Goal: Check status: Check status

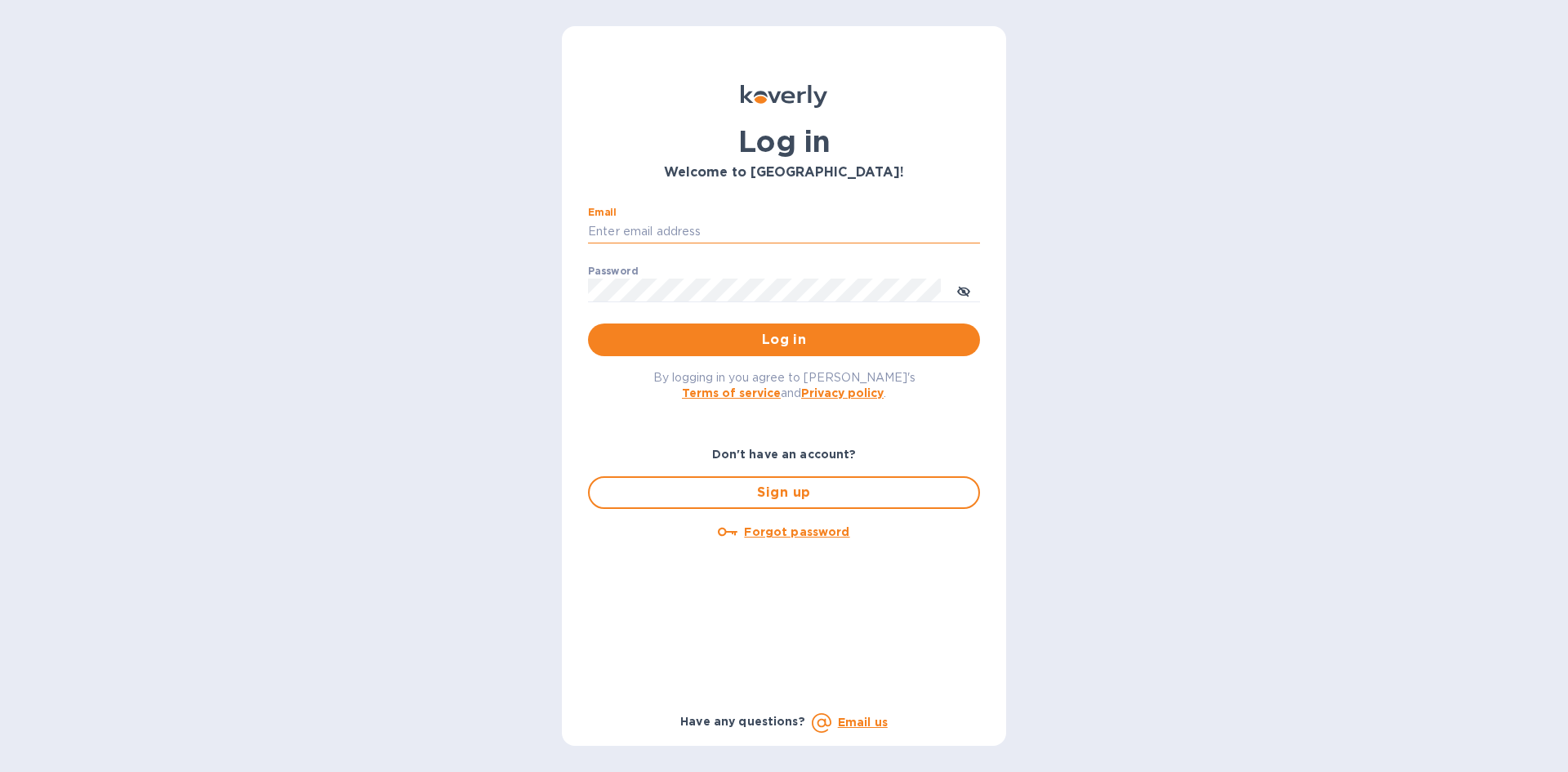
click at [650, 231] on input "Email" at bounding box center [784, 231] width 392 height 25
type input "[EMAIL_ADDRESS][DOMAIN_NAME]"
click at [741, 230] on input "[EMAIL_ADDRESS][DOMAIN_NAME]" at bounding box center [784, 231] width 392 height 25
click at [588, 324] on button "Log in" at bounding box center [784, 340] width 392 height 32
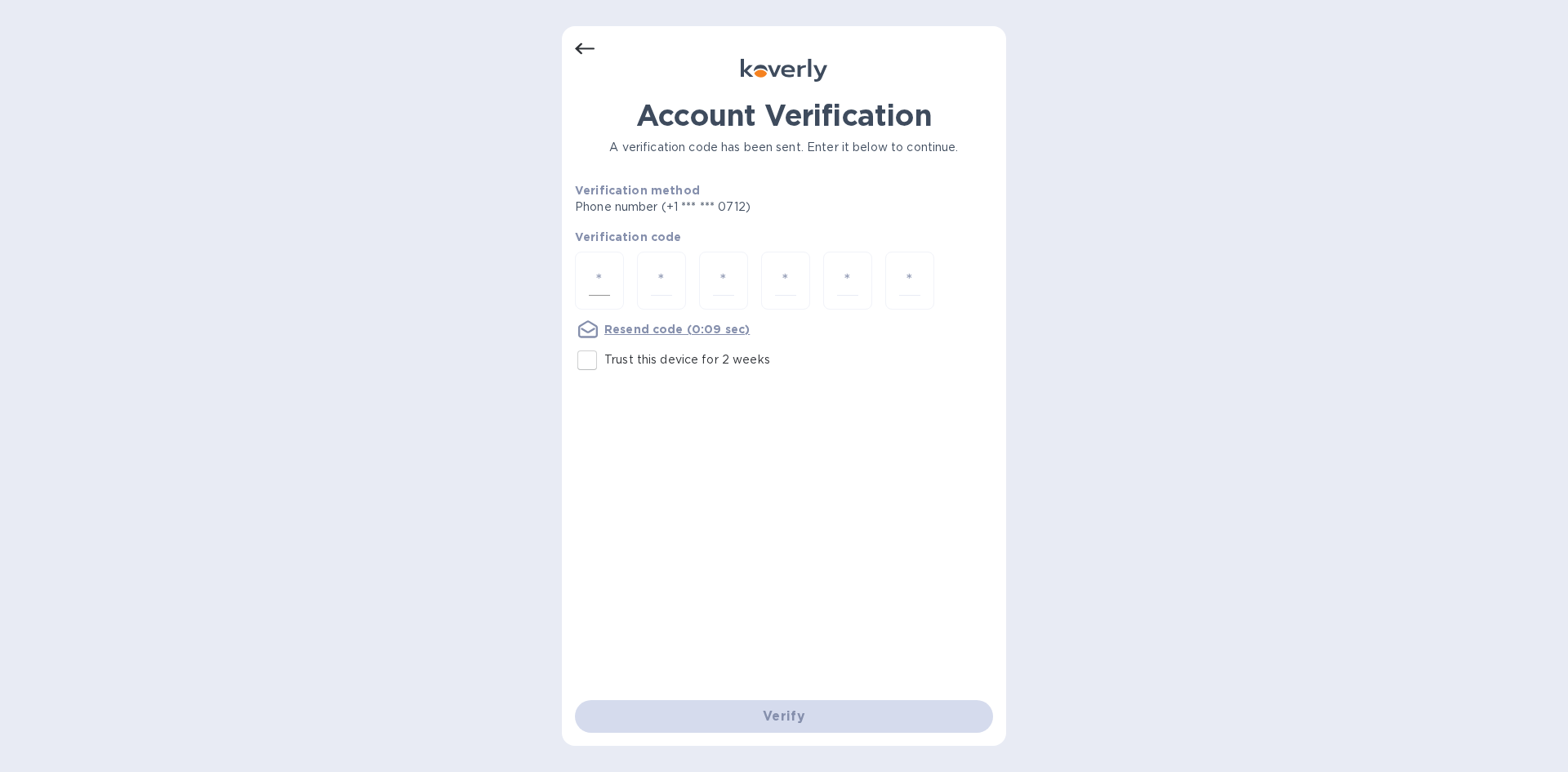
click at [599, 284] on input "number" at bounding box center [599, 280] width 21 height 30
click at [587, 354] on input "Trust this device for 2 weeks" at bounding box center [587, 360] width 34 height 34
checkbox input "true"
click at [597, 292] on input "number" at bounding box center [599, 280] width 21 height 30
type input "8"
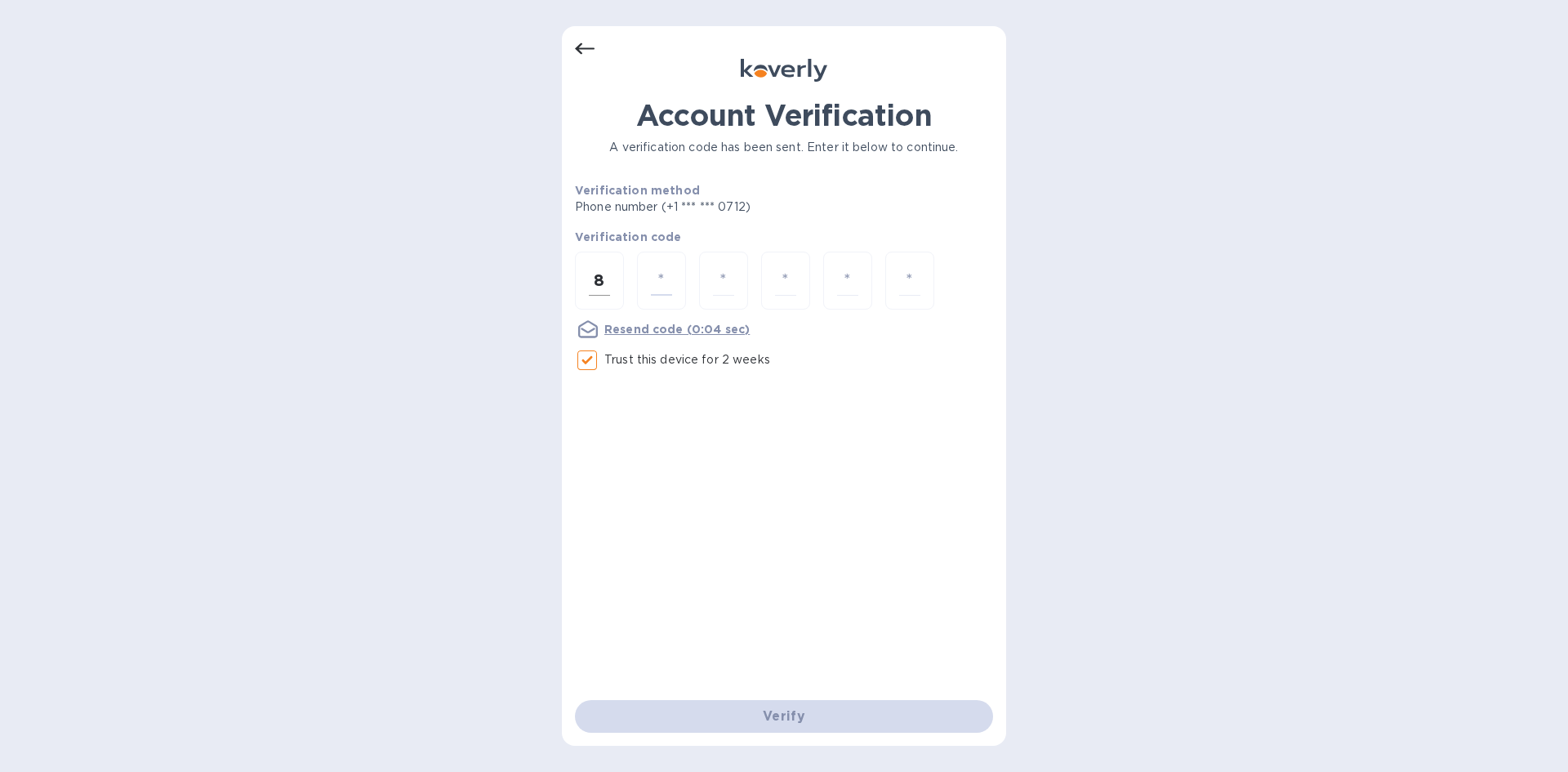
type input "1"
type input "6"
type input "4"
type input "9"
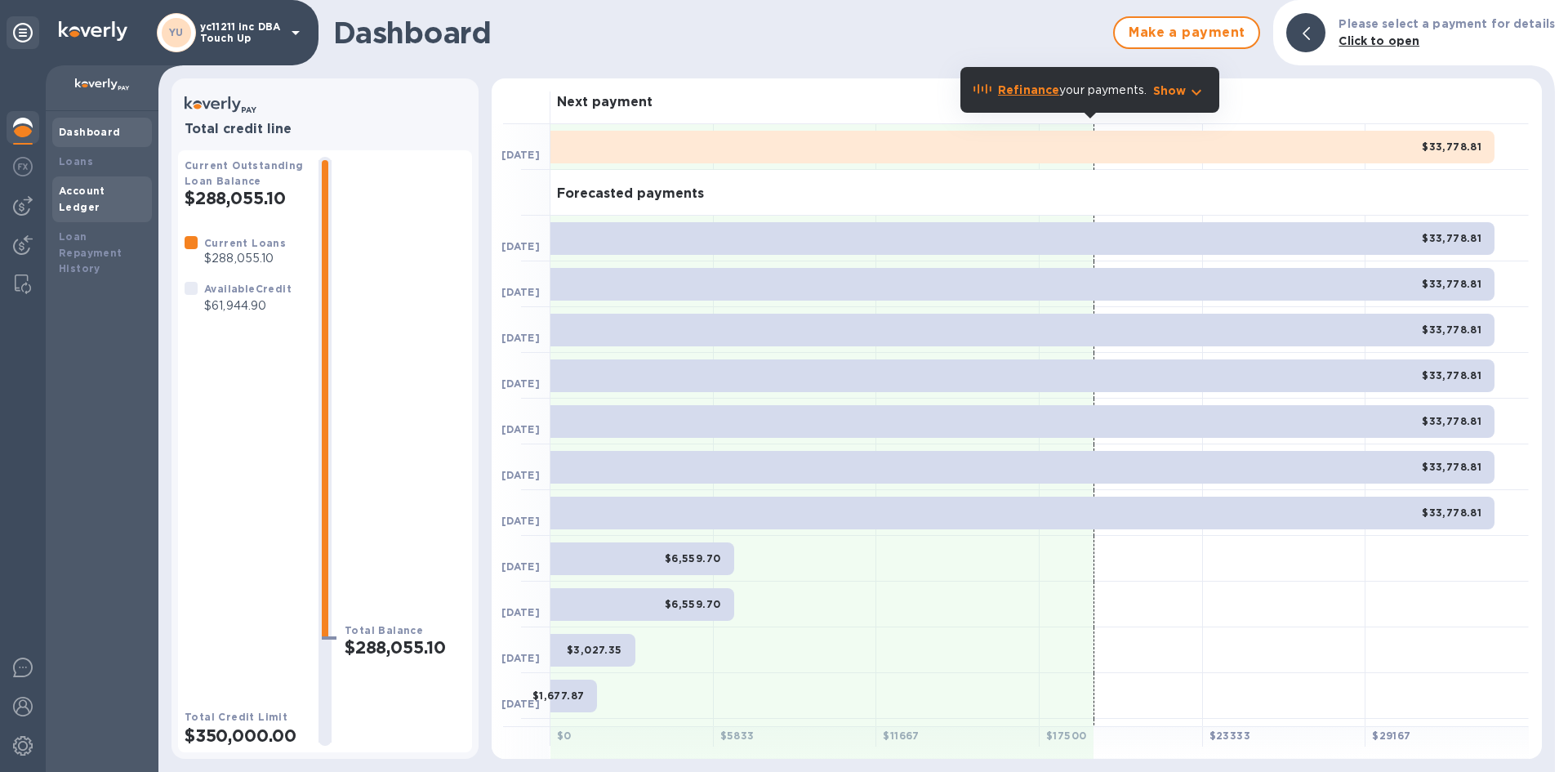
click at [102, 200] on div "Account Ledger" at bounding box center [102, 200] width 100 height 46
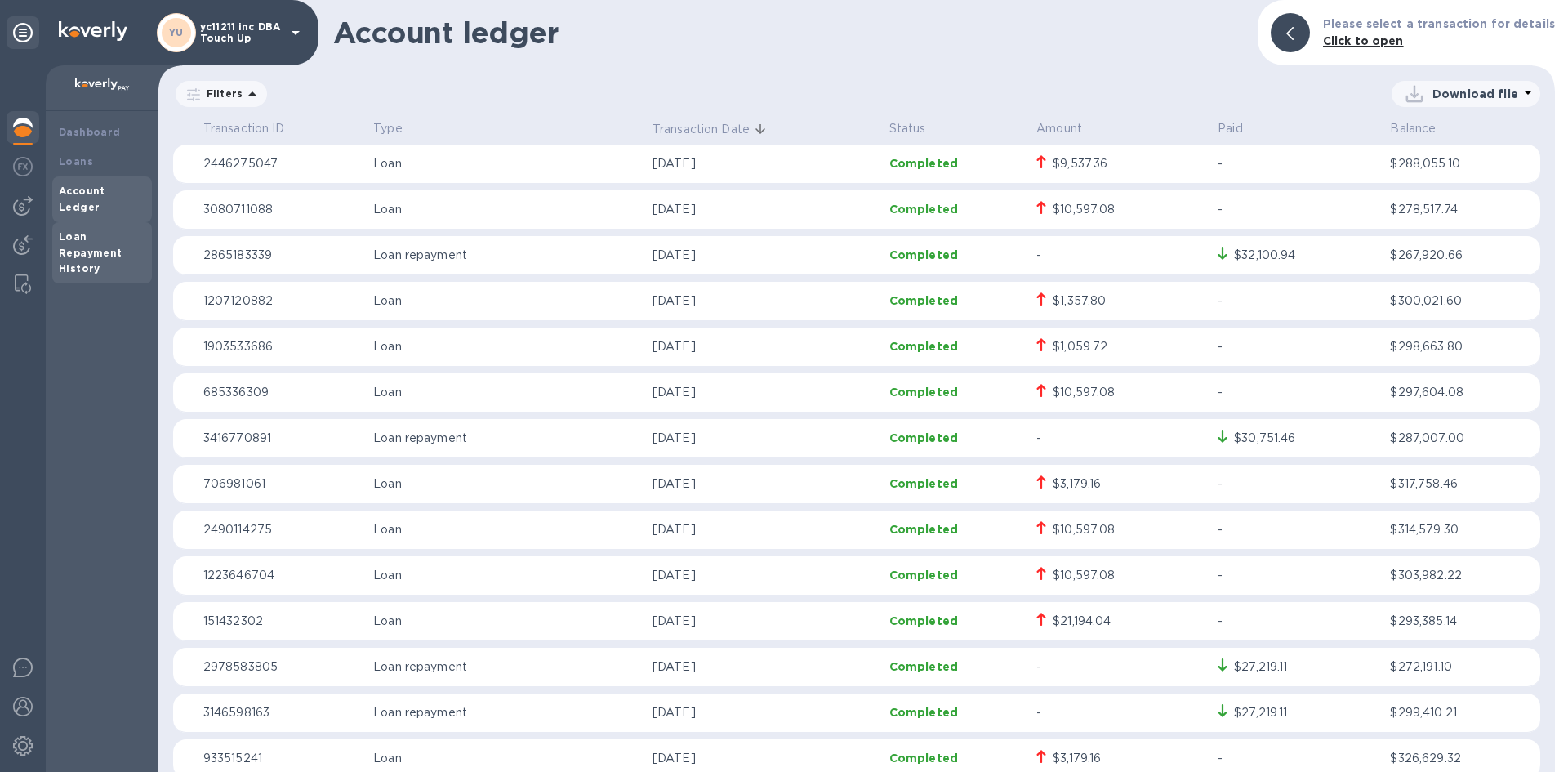
click at [113, 236] on b "Loan Repayment History" at bounding box center [90, 253] width 64 height 45
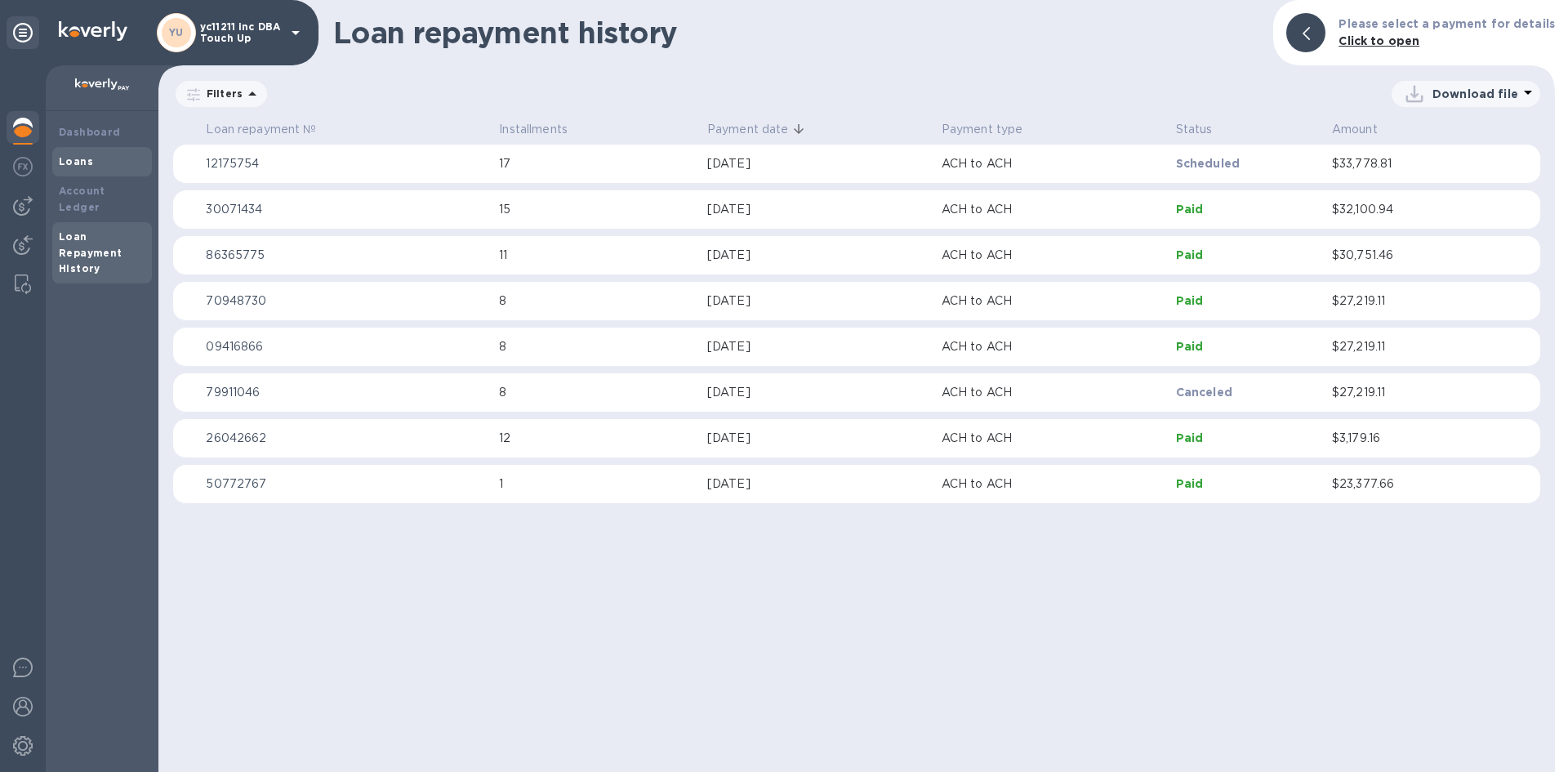
click at [97, 173] on div "Loans" at bounding box center [102, 161] width 100 height 29
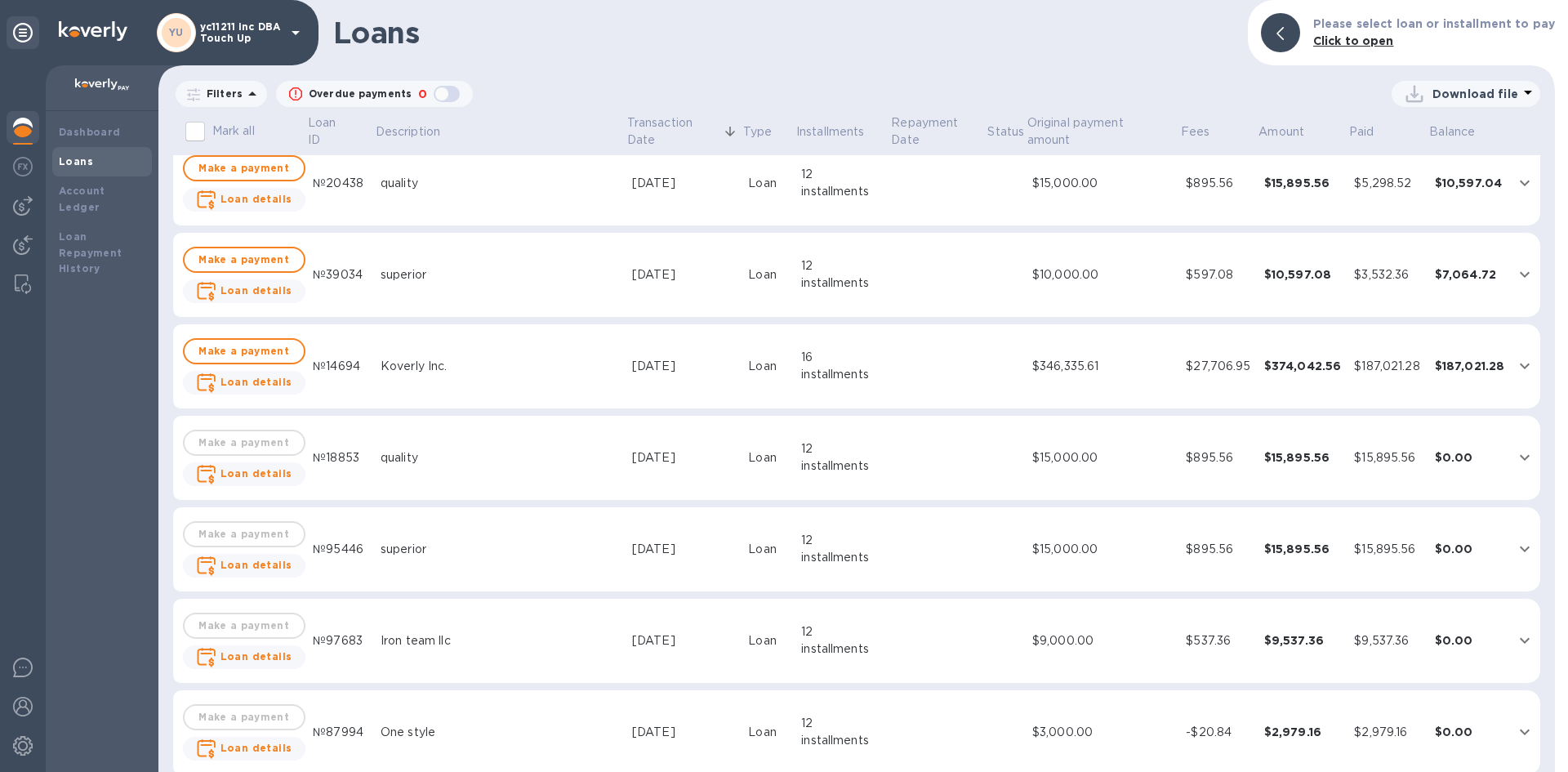
scroll to position [1471, 0]
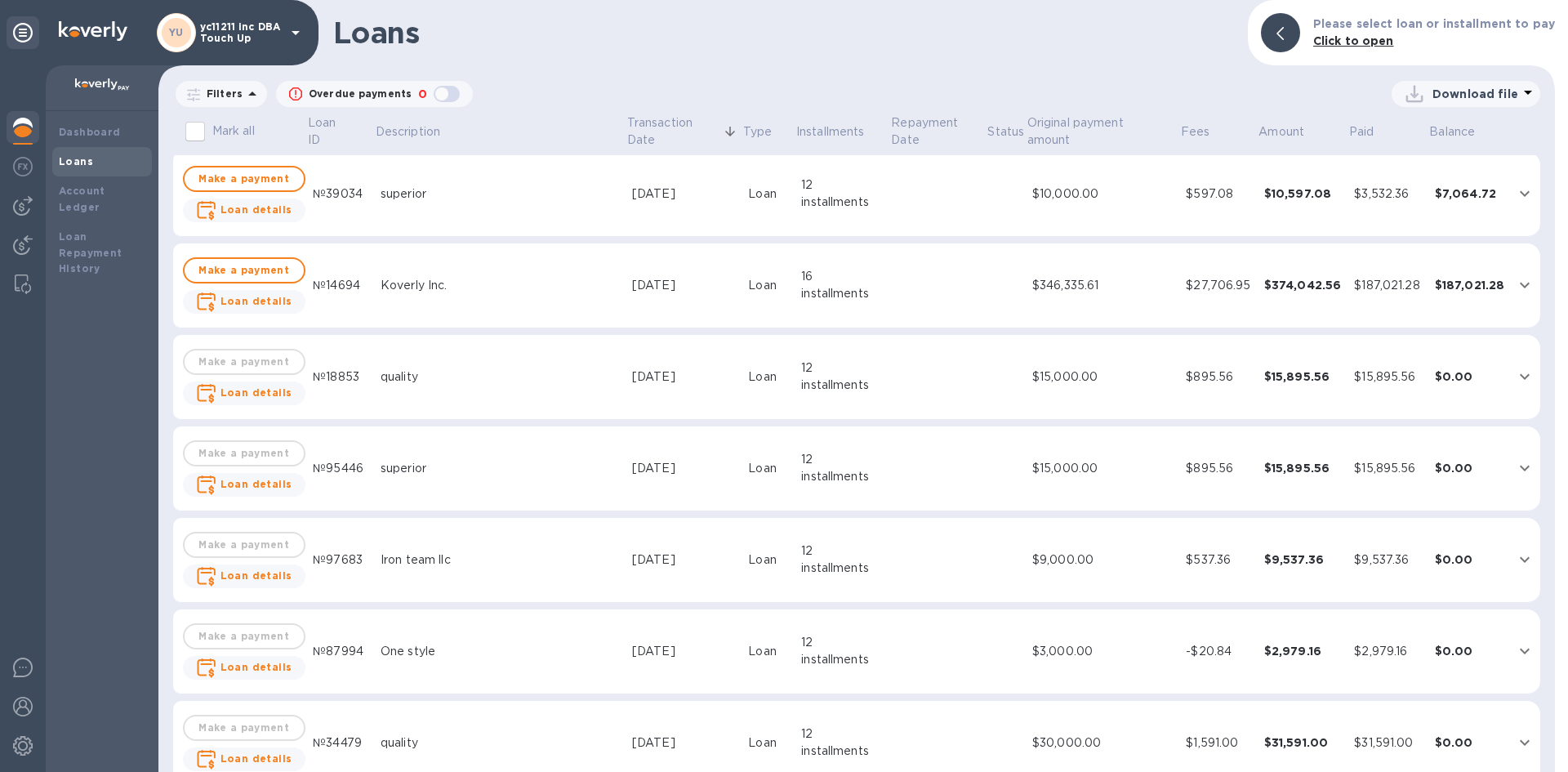
click at [1307, 306] on td "$374,042.56" at bounding box center [1303, 285] width 90 height 85
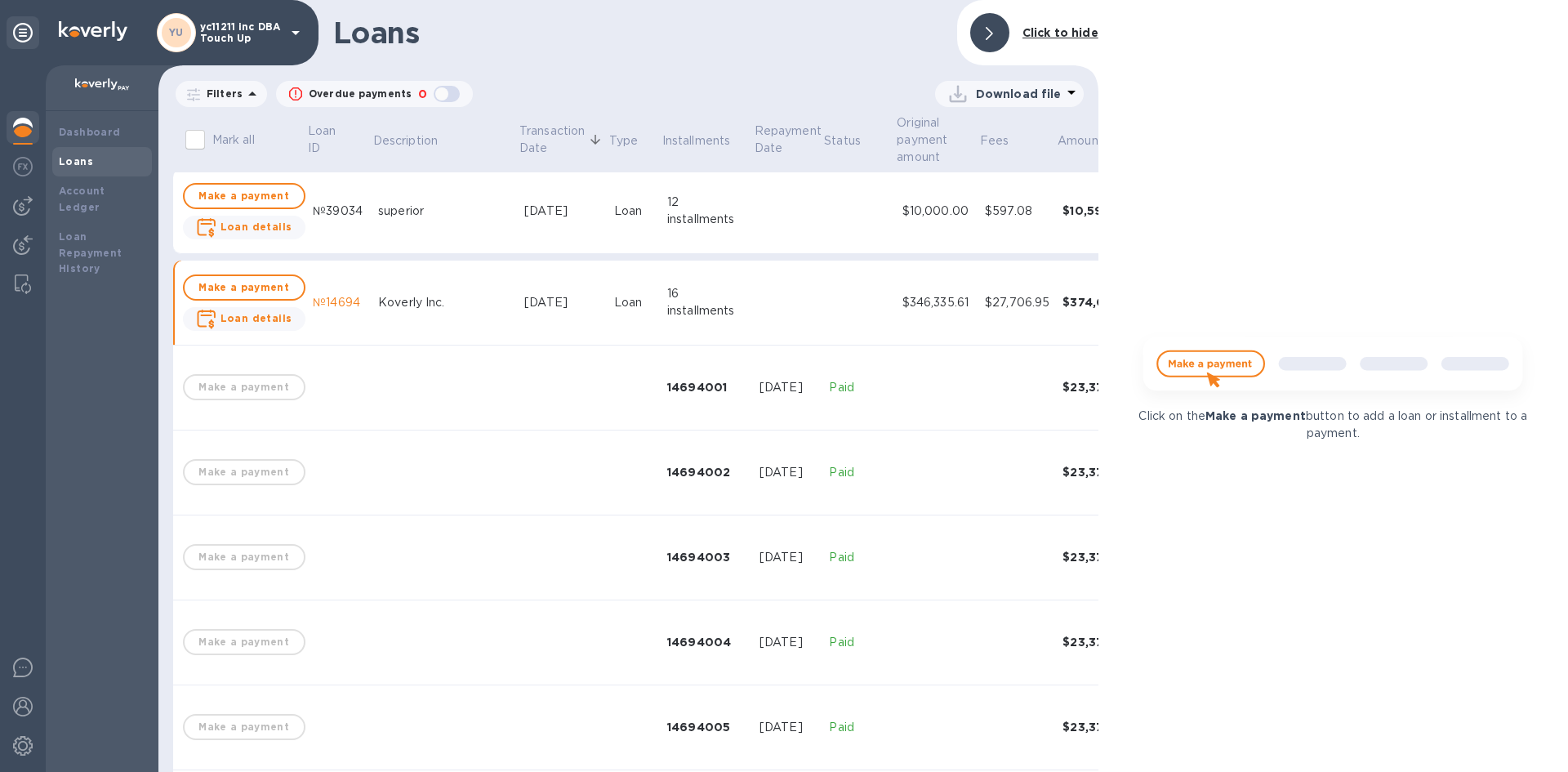
scroll to position [1488, 0]
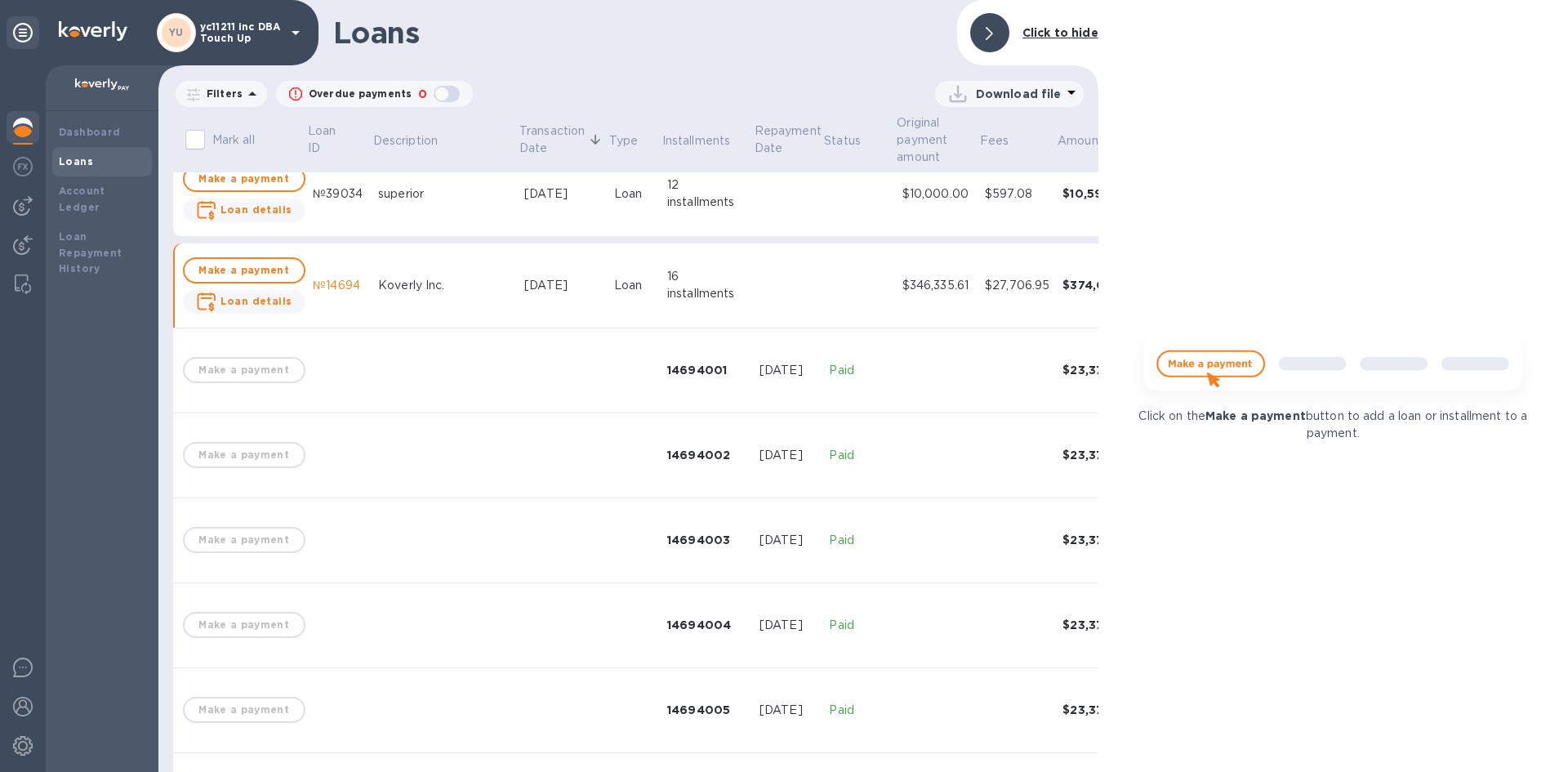
click at [1063, 28] on b "Click to hide" at bounding box center [1060, 32] width 76 height 13
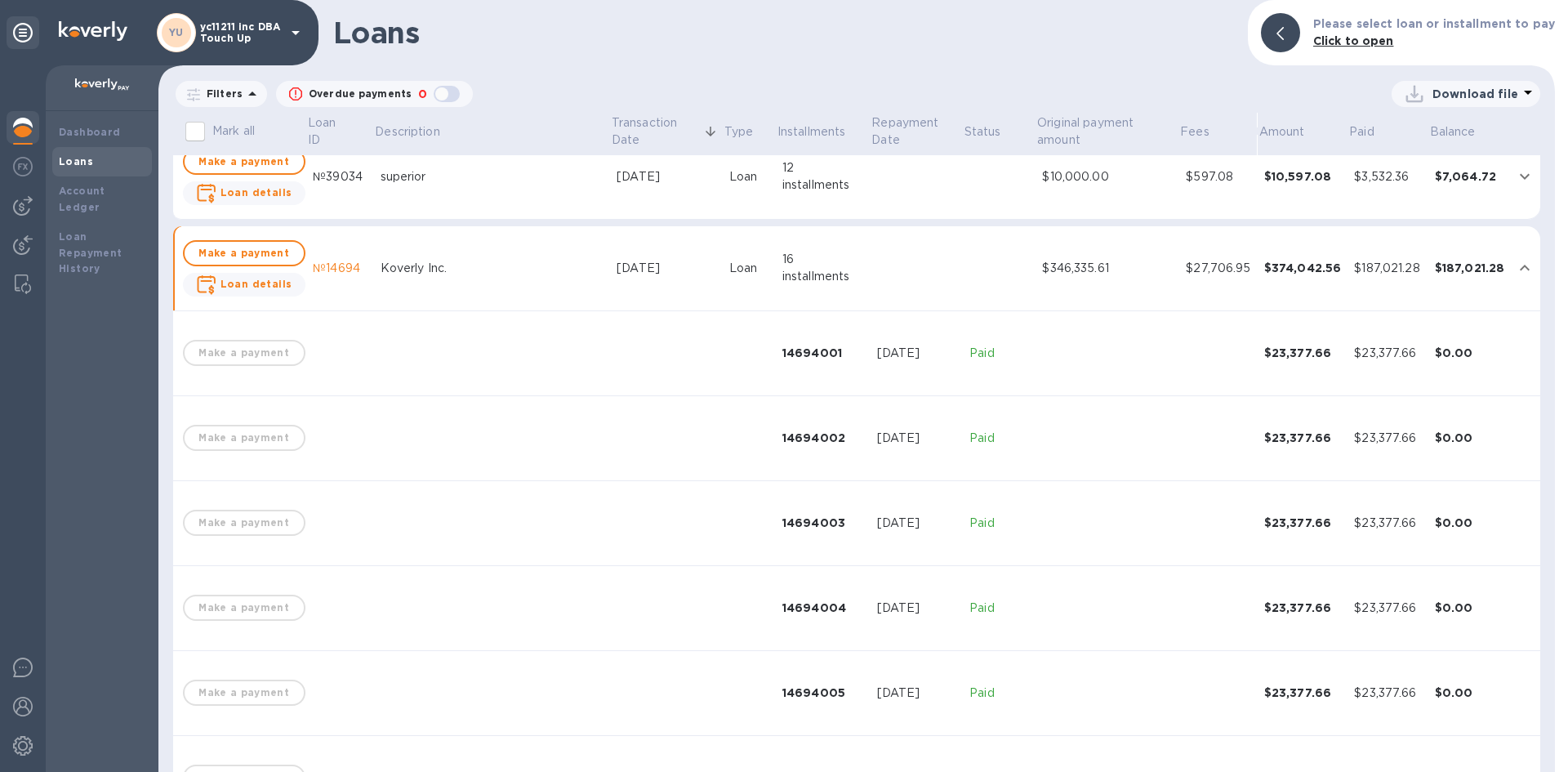
scroll to position [1471, 0]
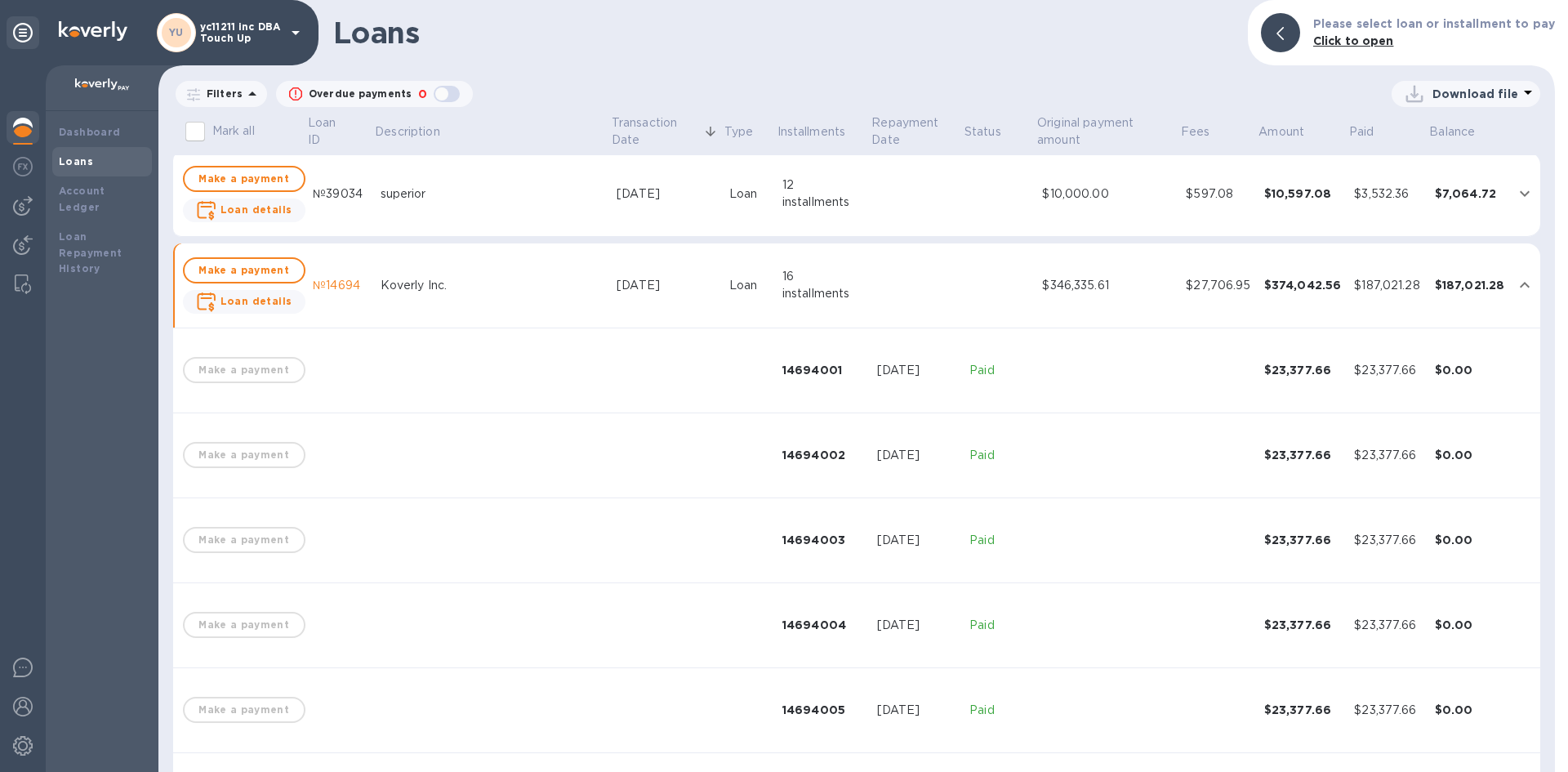
click at [252, 294] on span "Loan details" at bounding box center [256, 301] width 72 height 16
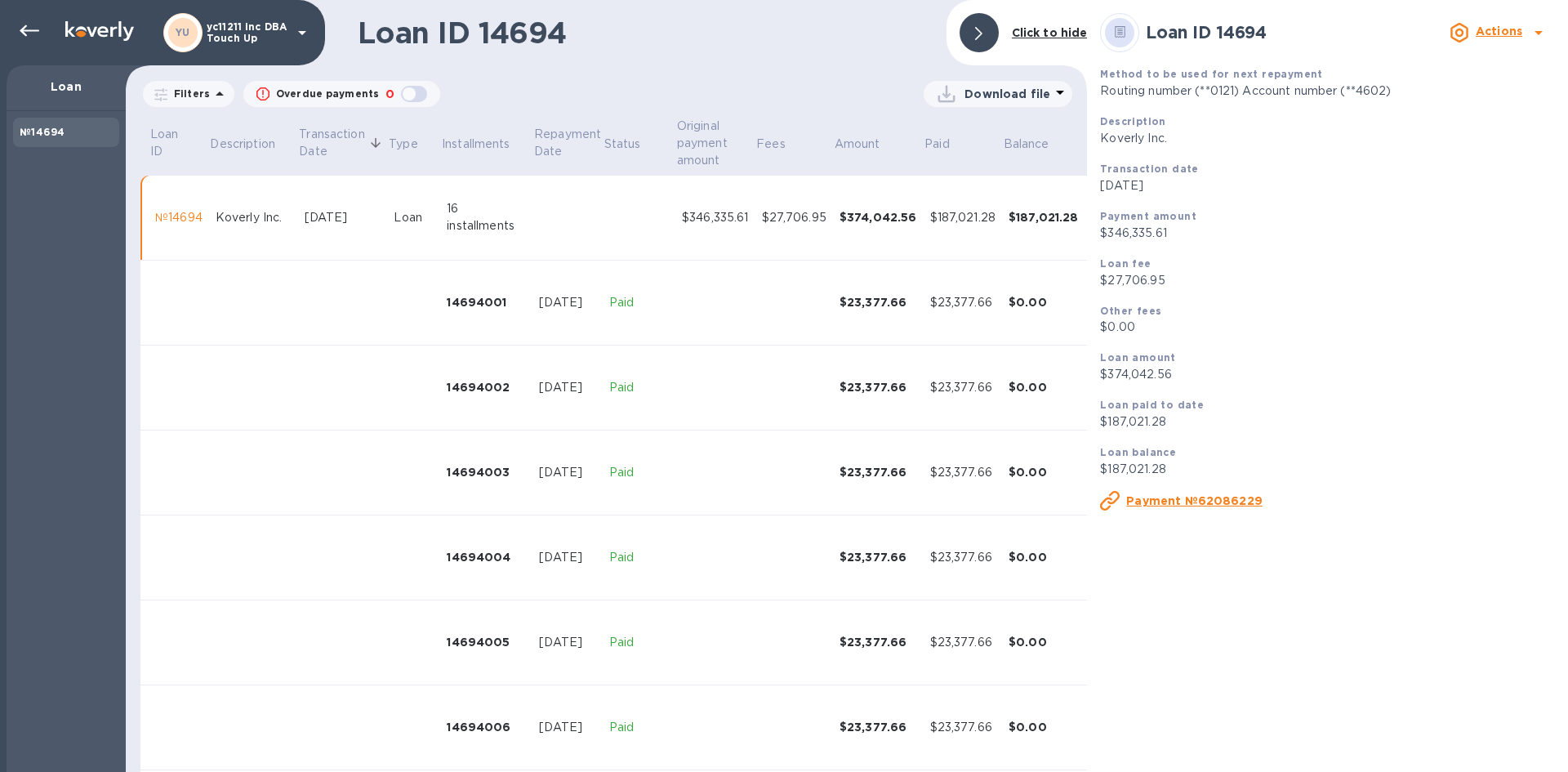
click at [1177, 498] on u "Payment №62086229" at bounding box center [1194, 500] width 137 height 13
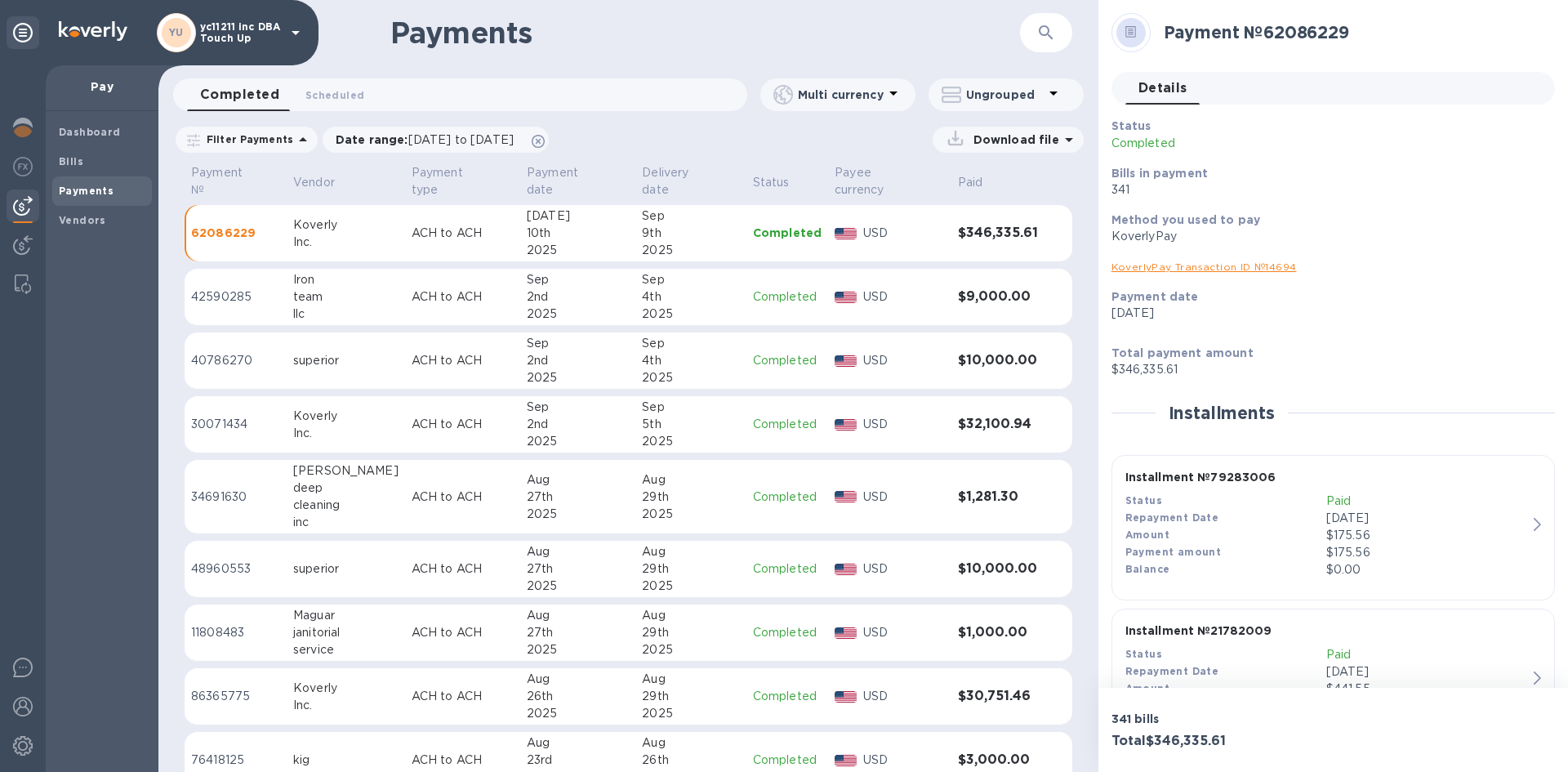
click at [411, 225] on p "ACH to ACH" at bounding box center [463, 233] width 102 height 17
click at [713, 26] on h1 "Payments" at bounding box center [705, 32] width 630 height 34
click at [28, 30] on icon at bounding box center [22, 32] width 20 height 20
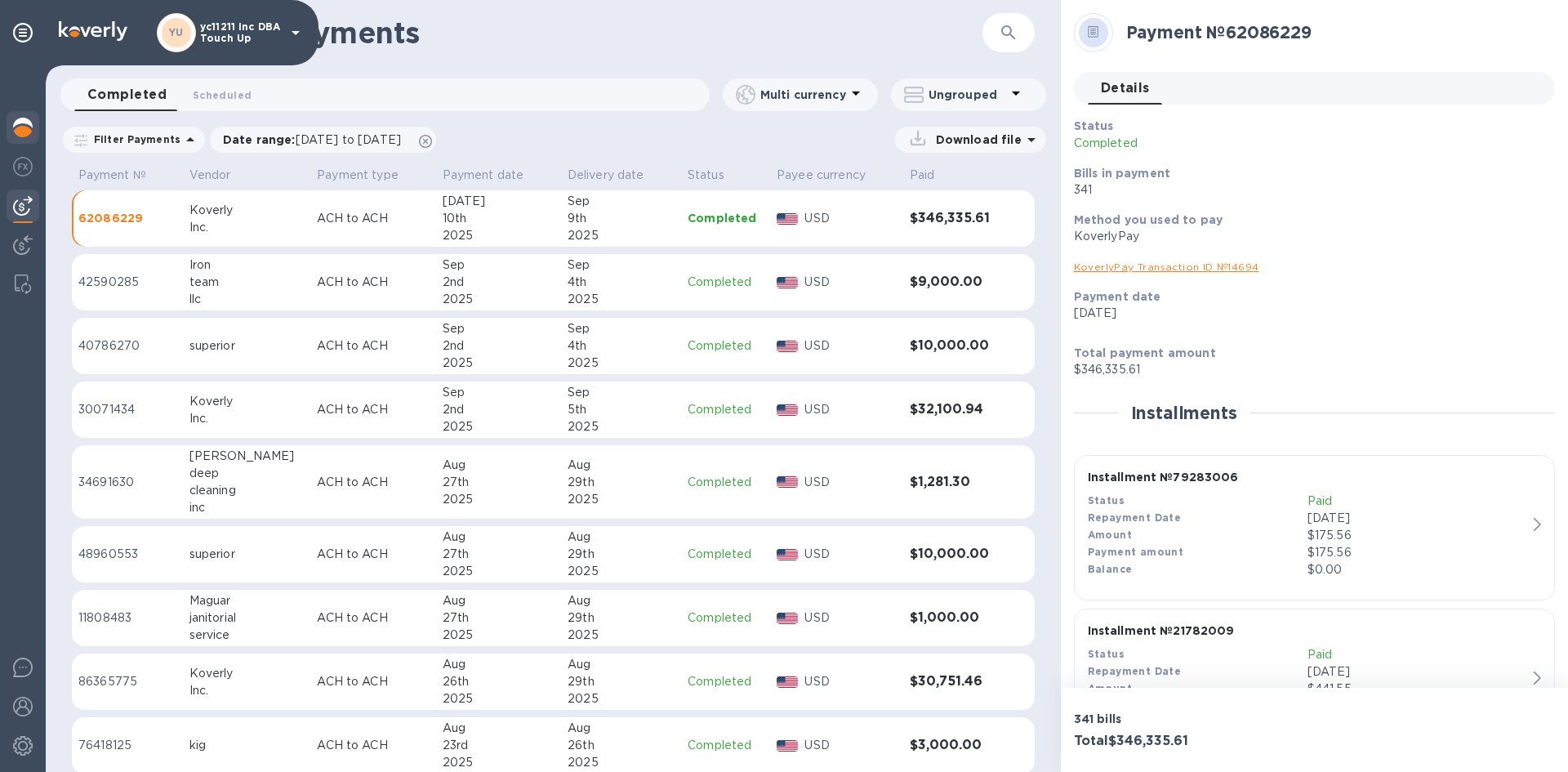
click at [31, 124] on img at bounding box center [22, 127] width 20 height 20
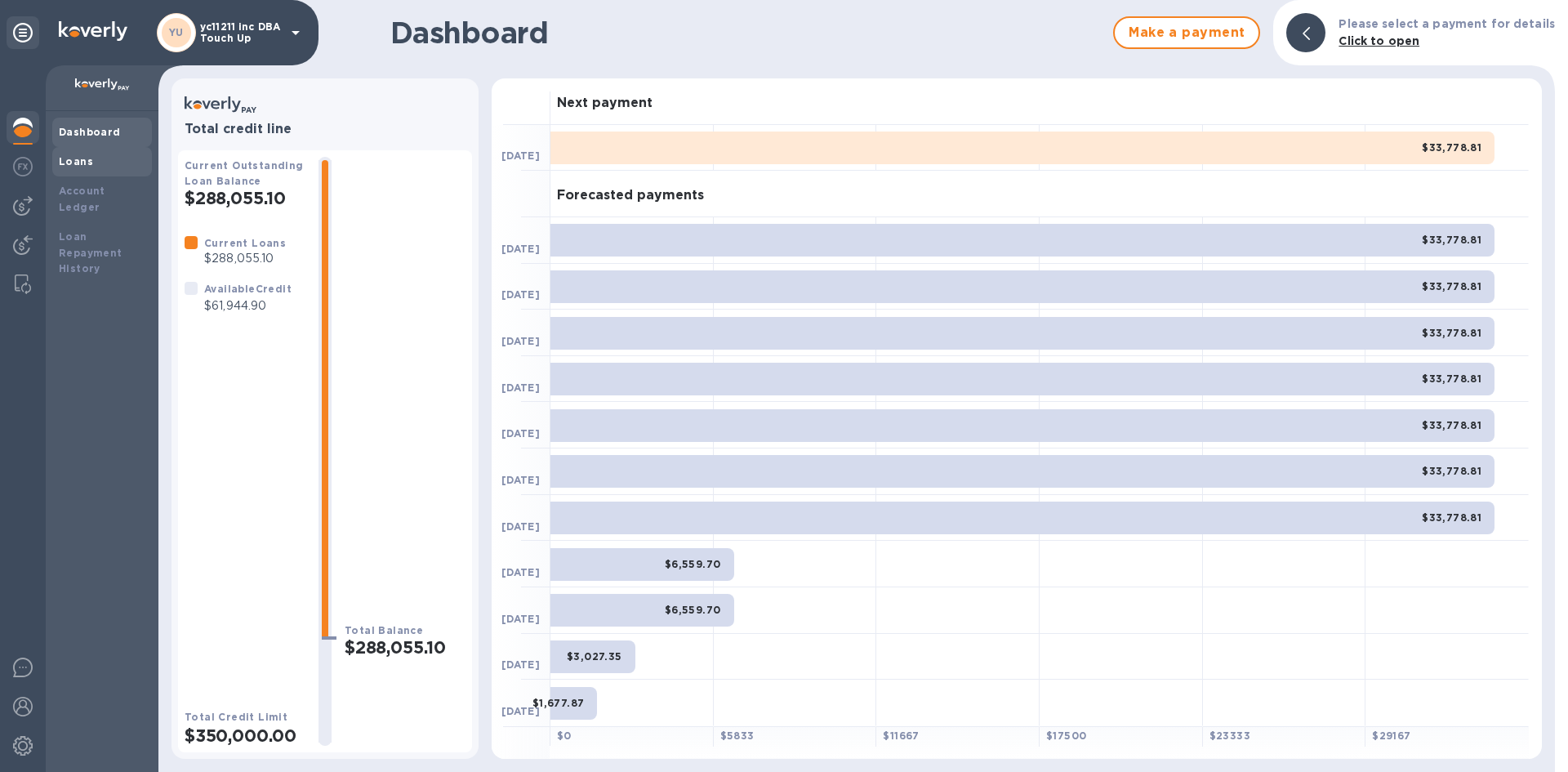
click at [86, 160] on b "Loans" at bounding box center [76, 161] width 34 height 12
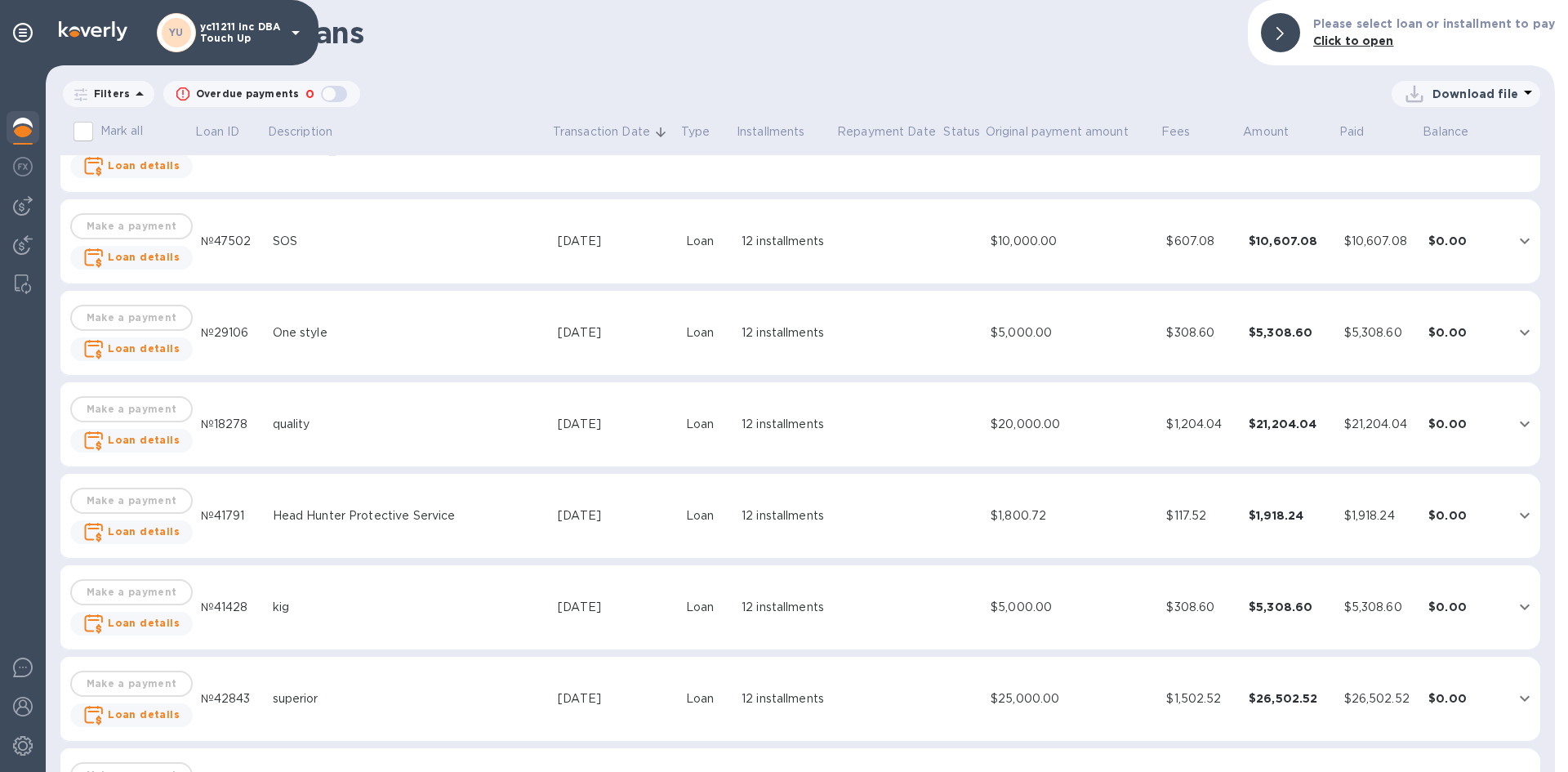
scroll to position [4902, 0]
click at [1249, 424] on div "$21,204.04" at bounding box center [1290, 422] width 83 height 16
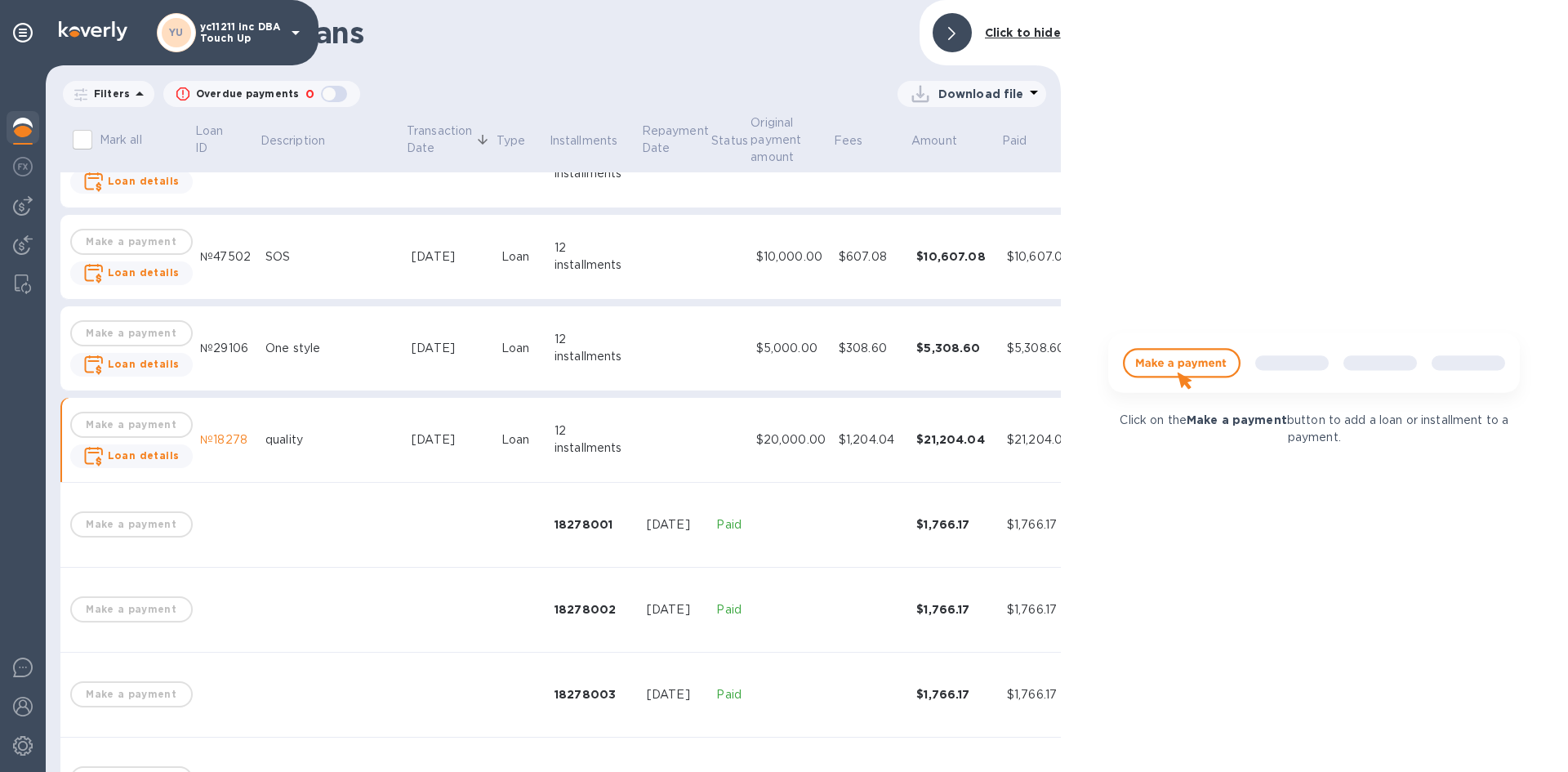
scroll to position [4919, 0]
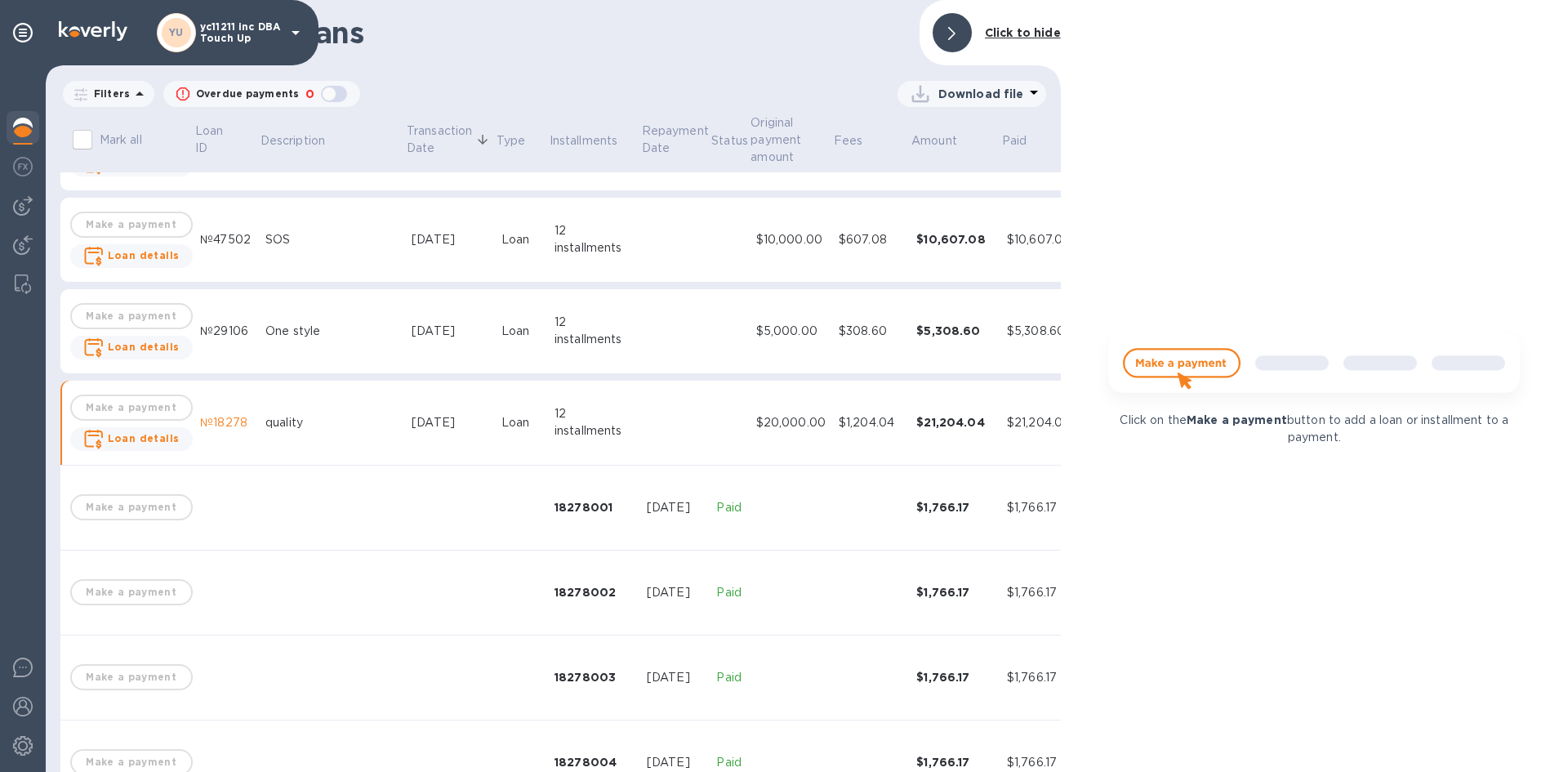
click at [1325, 478] on div "Click on the Make a payment button to add a loan or installment to a payment." at bounding box center [1314, 386] width 507 height 772
click at [936, 28] on div at bounding box center [952, 32] width 39 height 39
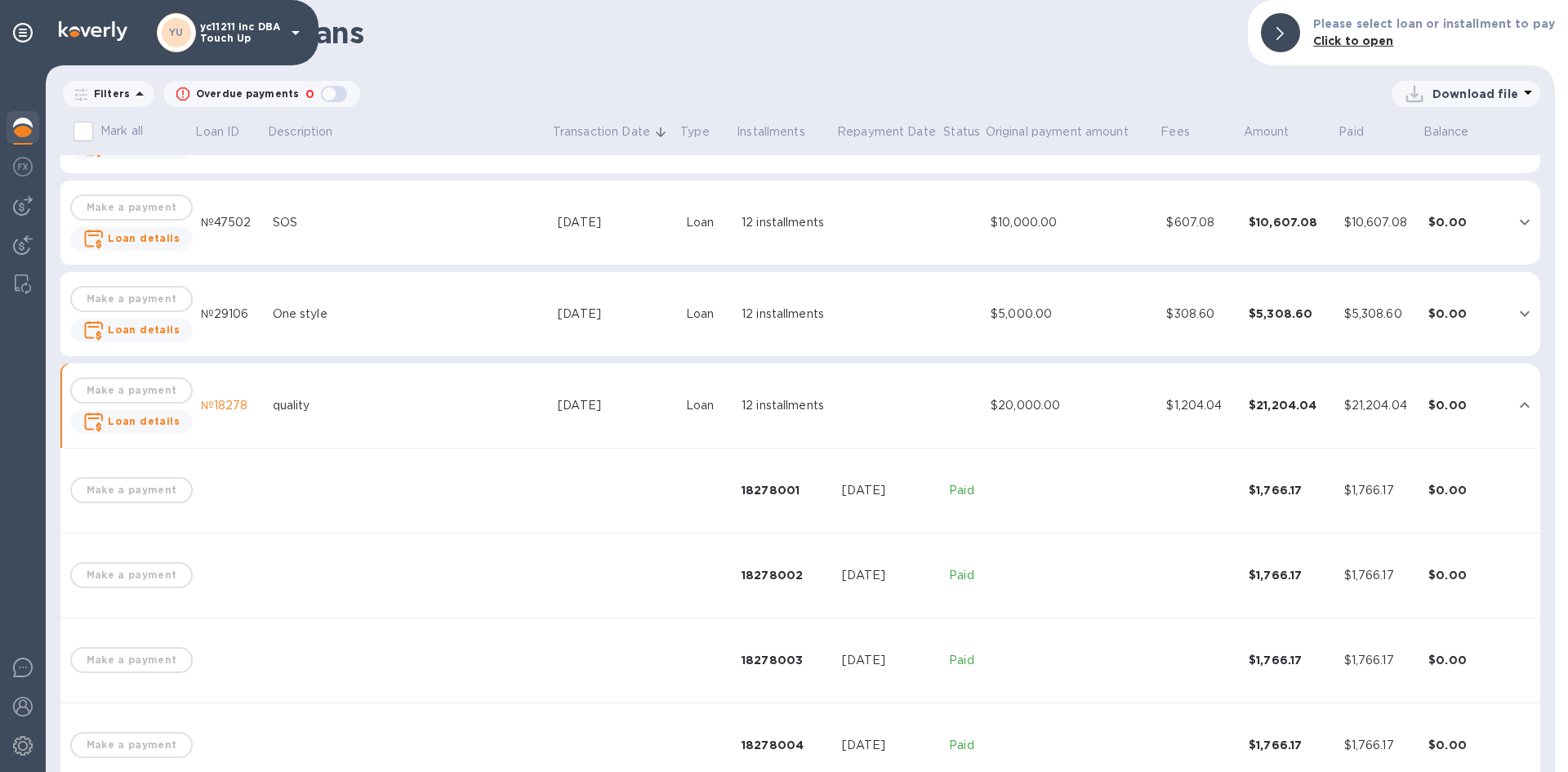
scroll to position [4902, 0]
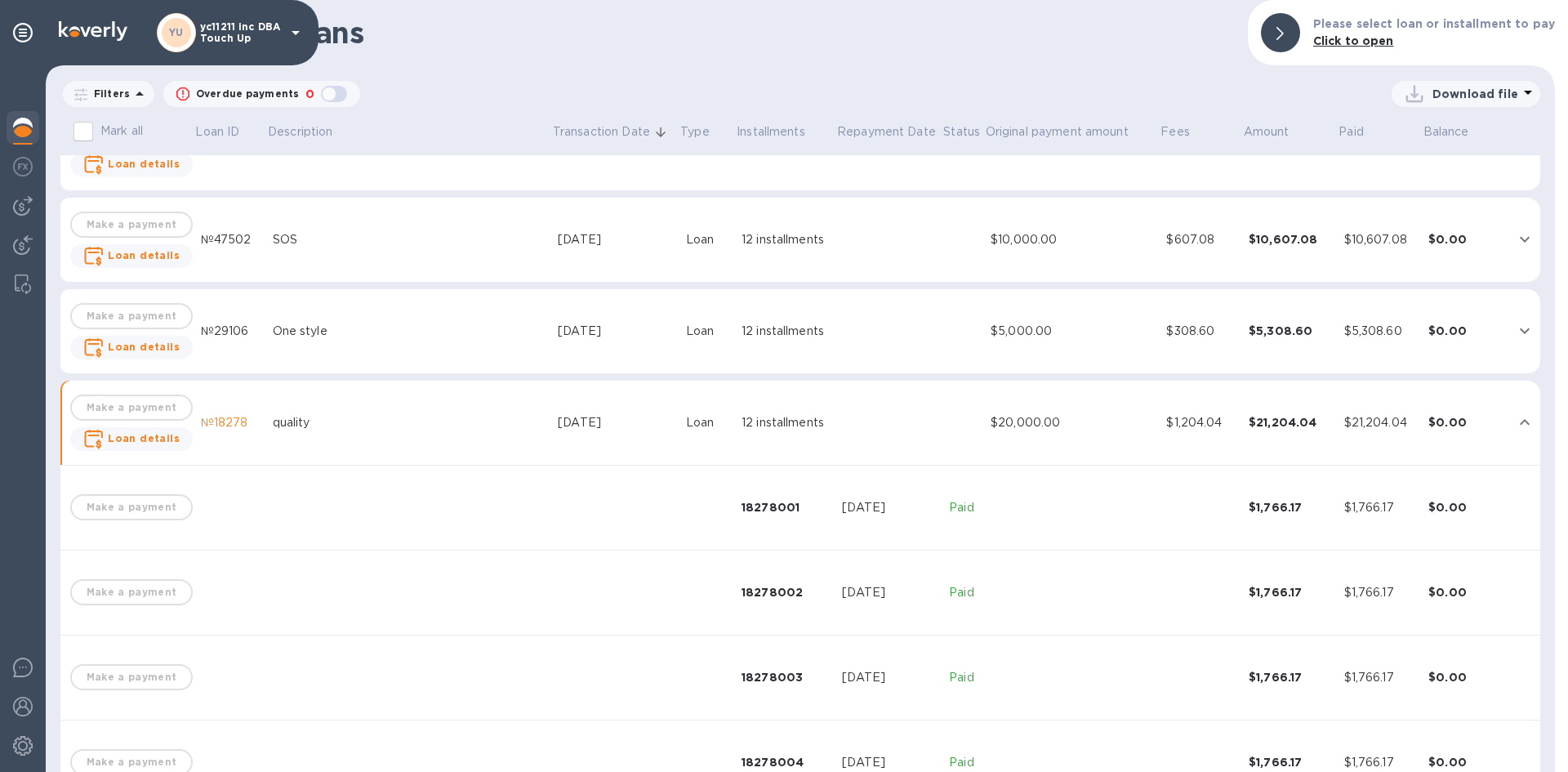
click at [1524, 90] on icon at bounding box center [1527, 92] width 20 height 20
click at [1118, 77] on div at bounding box center [784, 386] width 1568 height 772
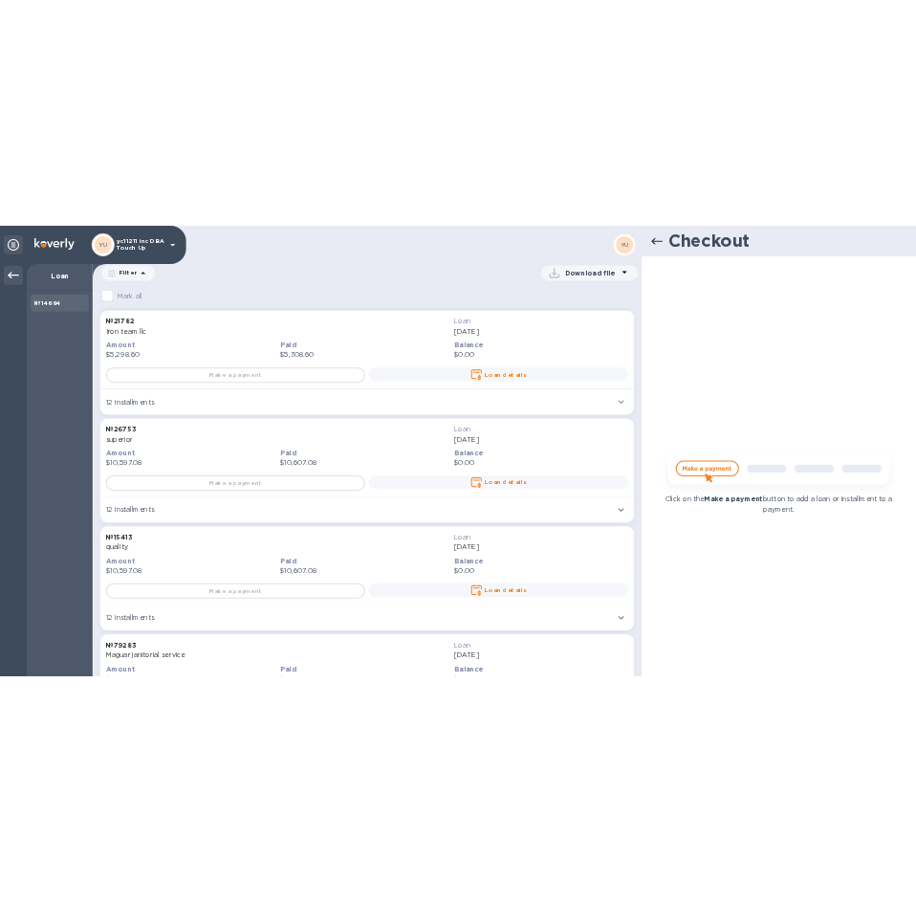
scroll to position [5855, 0]
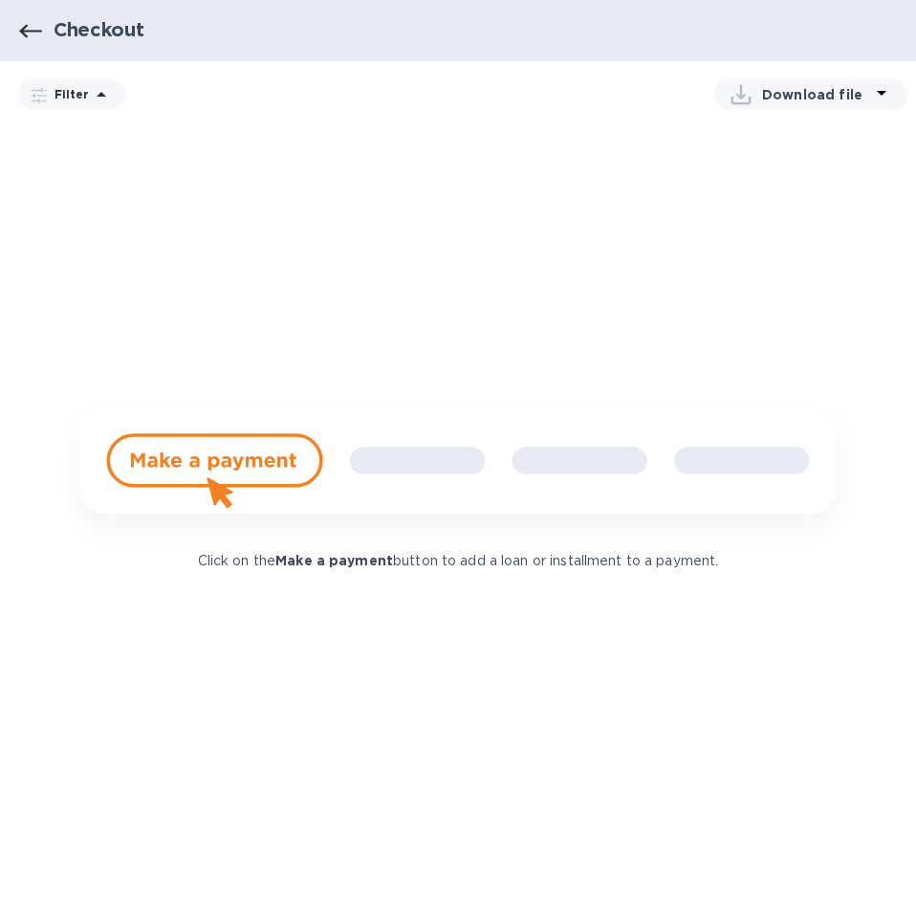
click at [37, 29] on icon "button" at bounding box center [30, 31] width 23 height 23
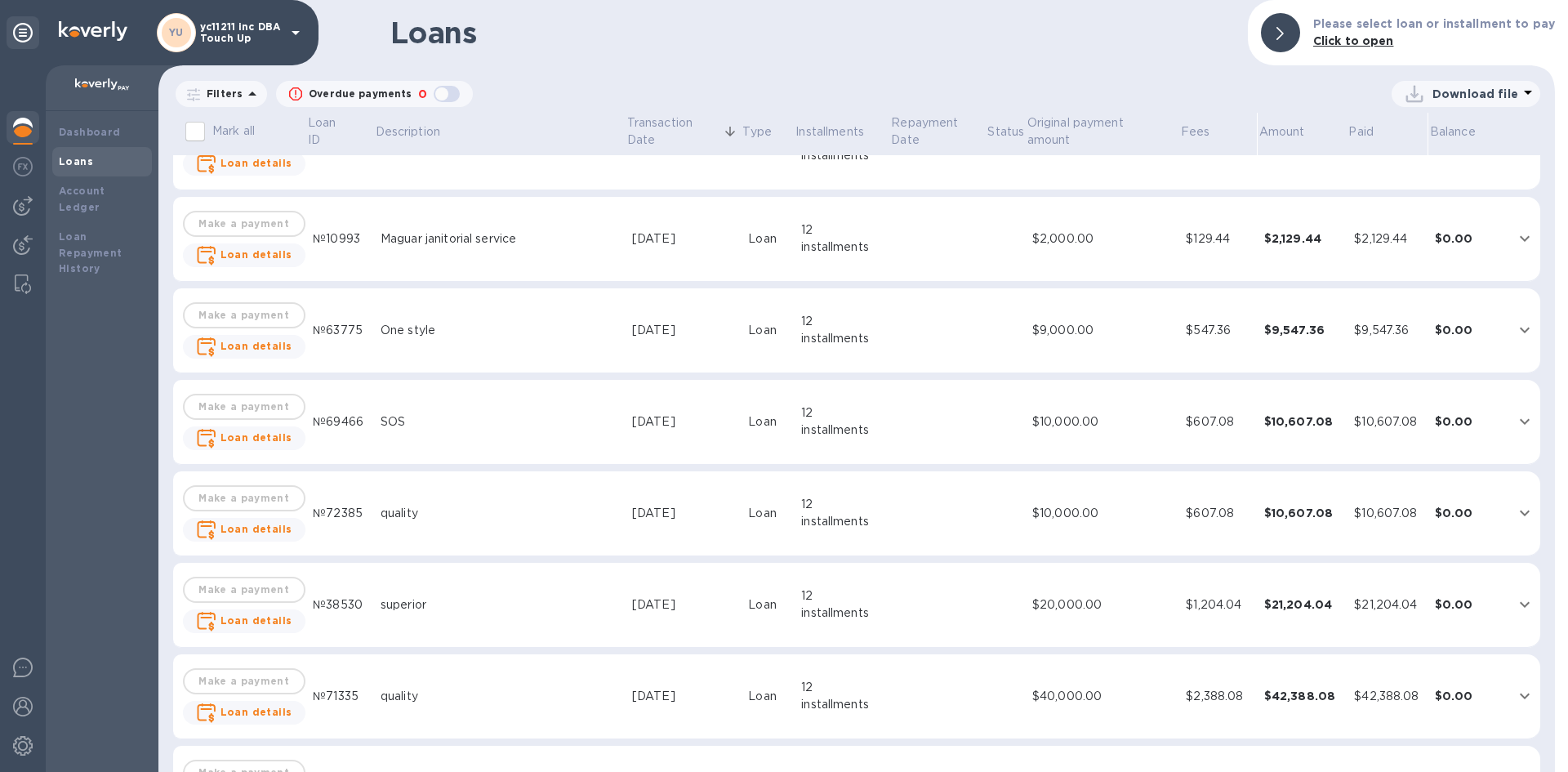
scroll to position [5043, 0]
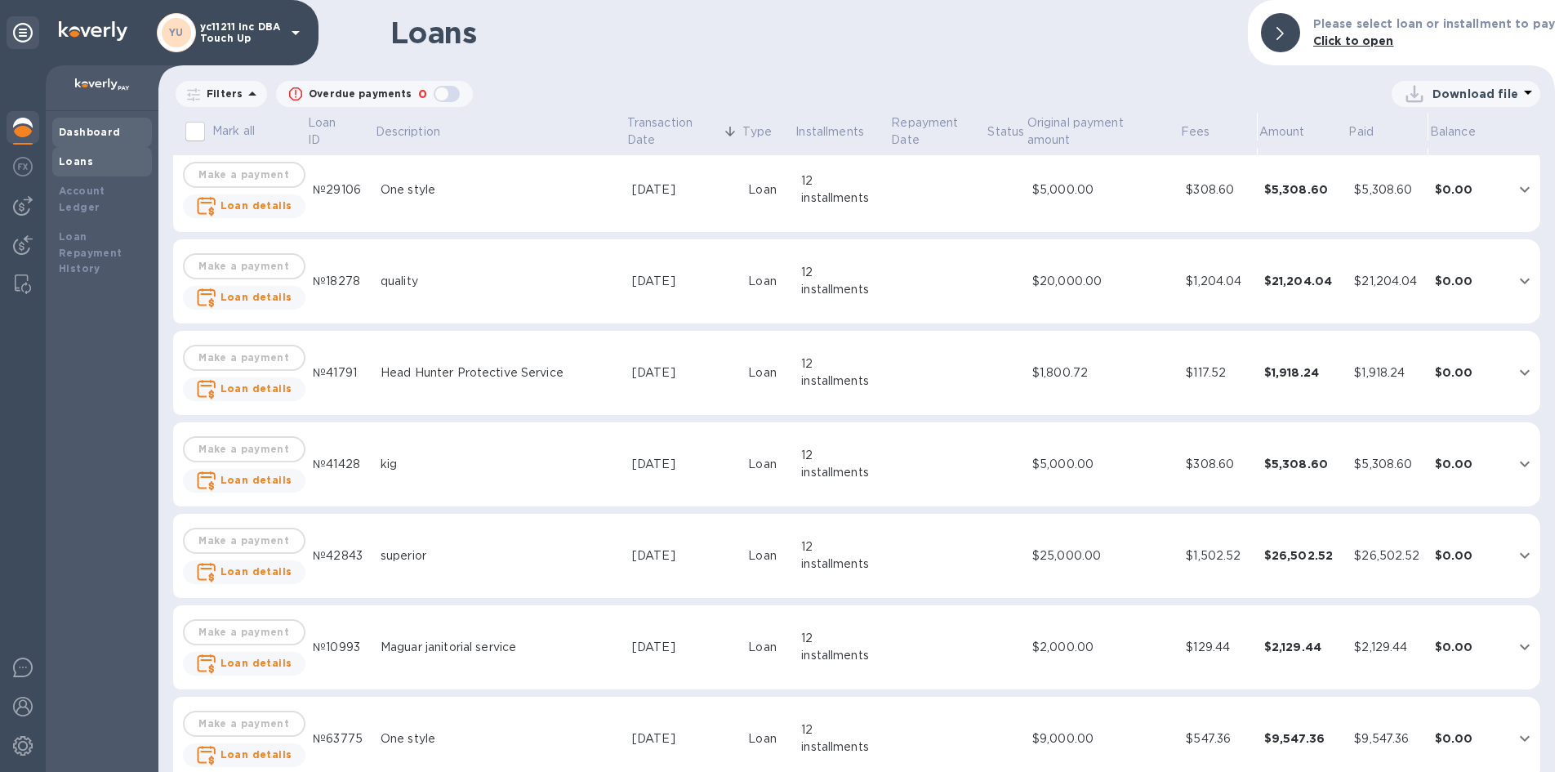
click at [75, 125] on div "Dashboard" at bounding box center [102, 132] width 86 height 16
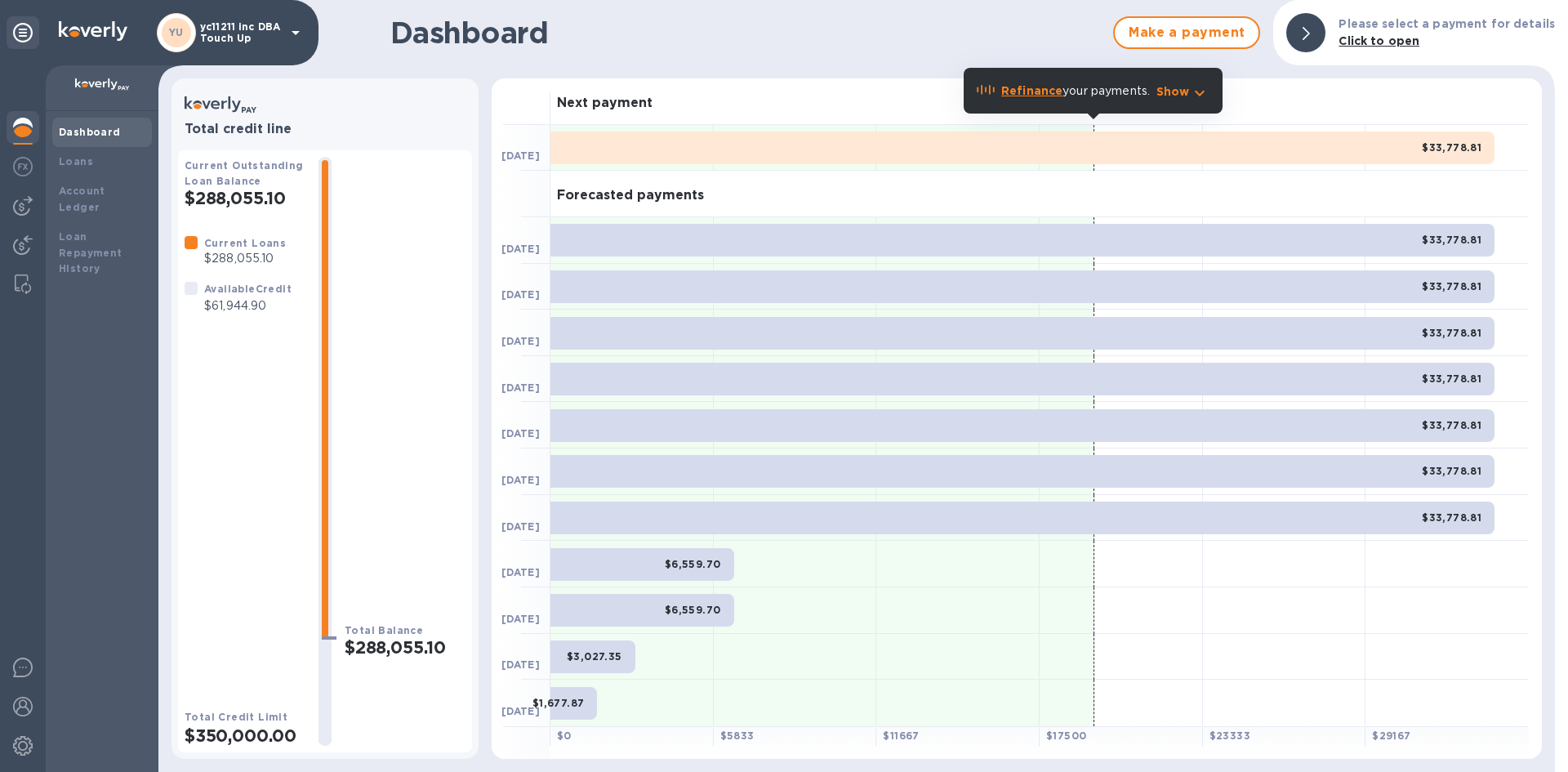
click at [1011, 87] on b "Refinance" at bounding box center [1032, 91] width 61 height 13
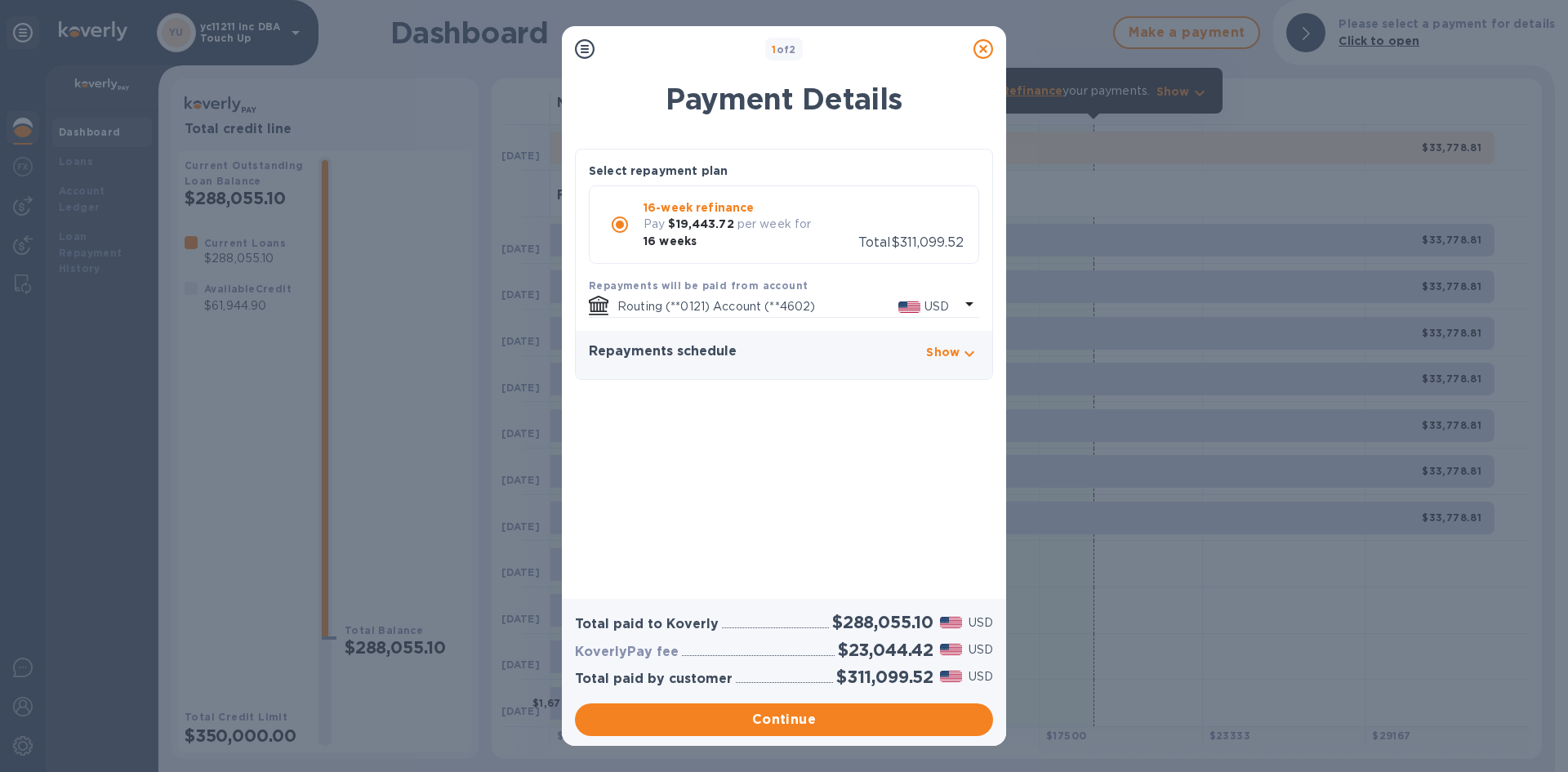
click at [982, 47] on icon at bounding box center [982, 49] width 20 height 20
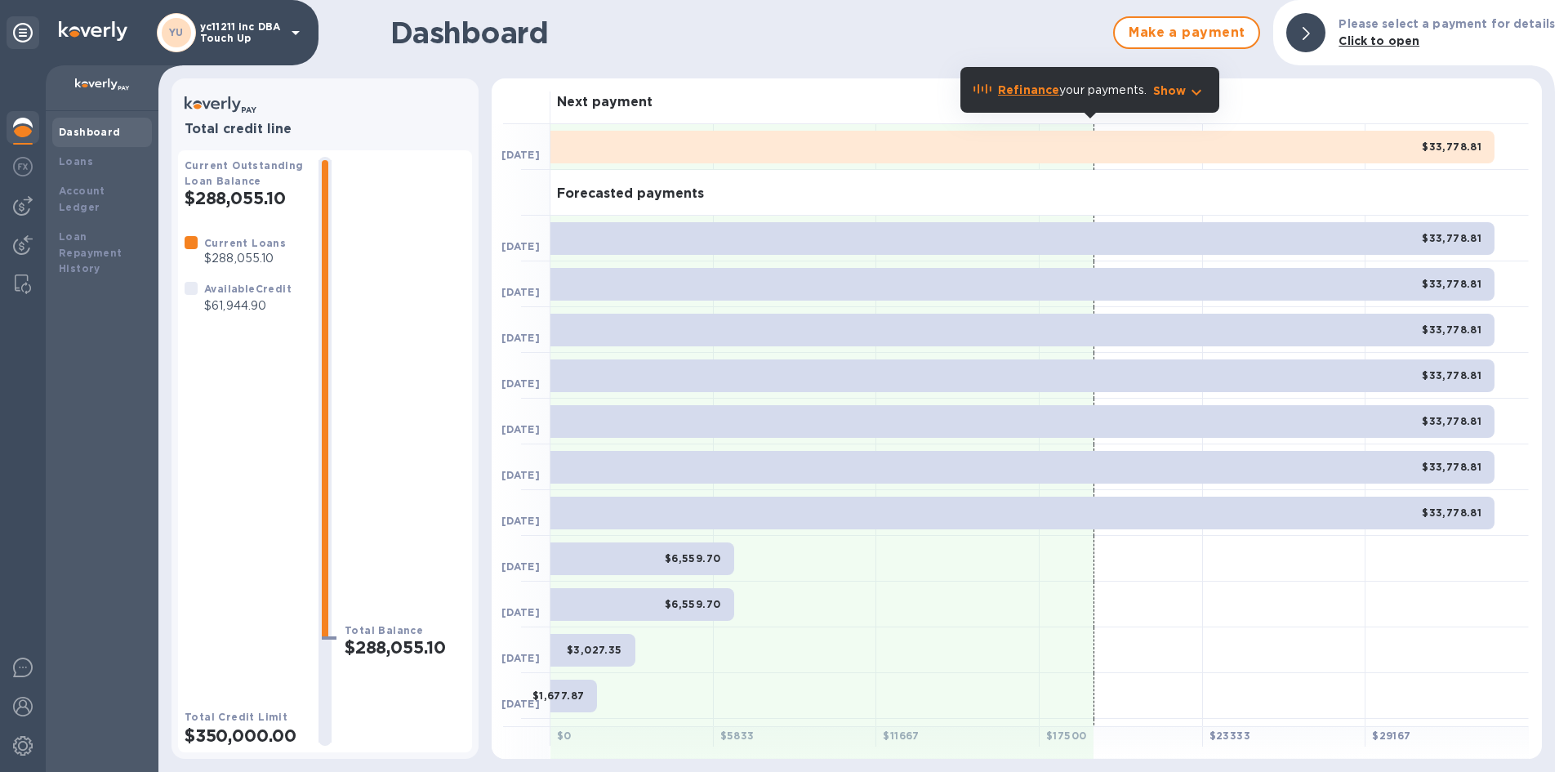
click at [1044, 89] on b "Refinance" at bounding box center [1029, 90] width 61 height 13
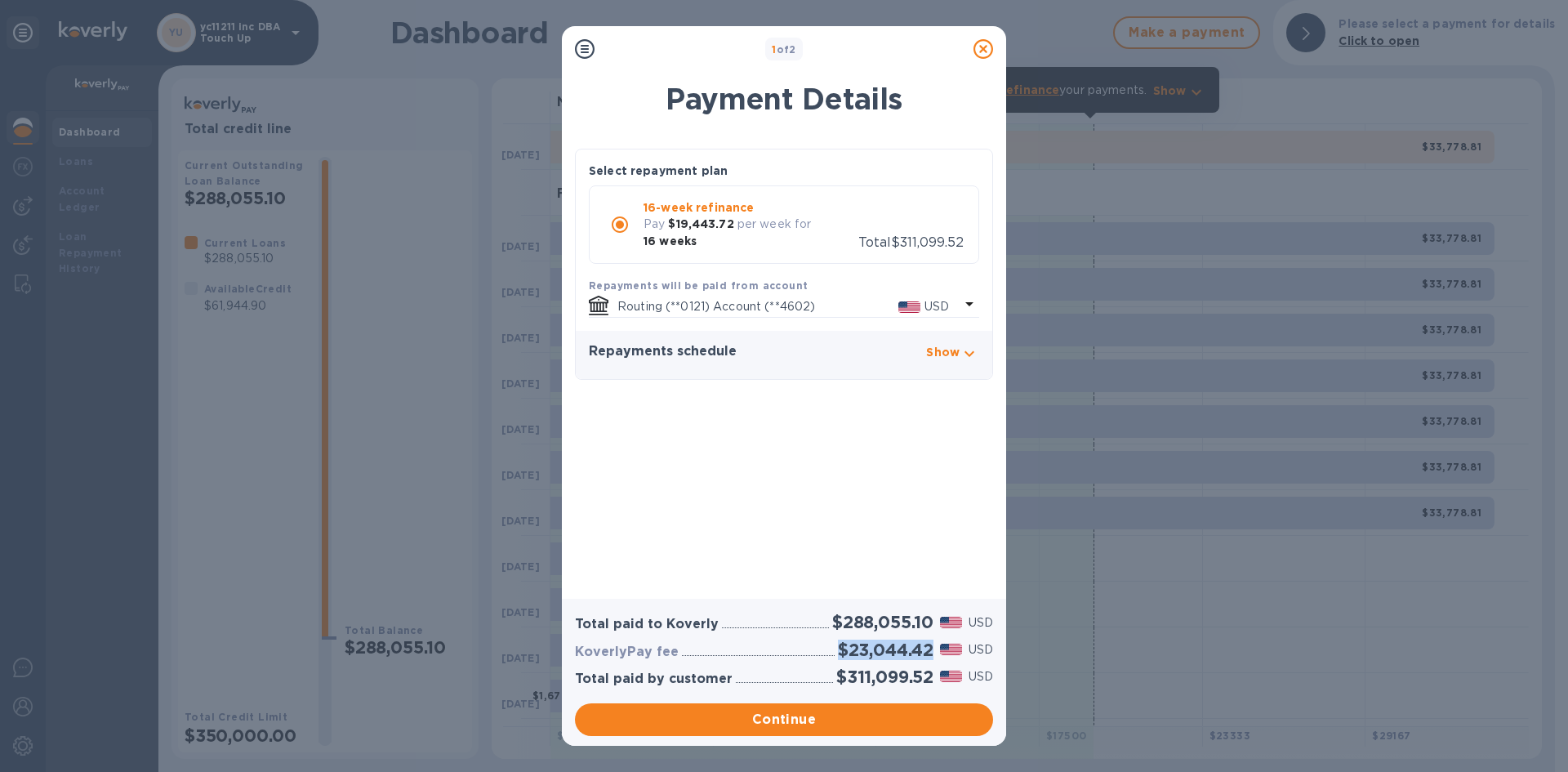
drag, startPoint x: 810, startPoint y: 651, endPoint x: 932, endPoint y: 645, distance: 122.1
click at [932, 645] on div "KoverlyPay fee $23,044.42 USD" at bounding box center [784, 650] width 424 height 27
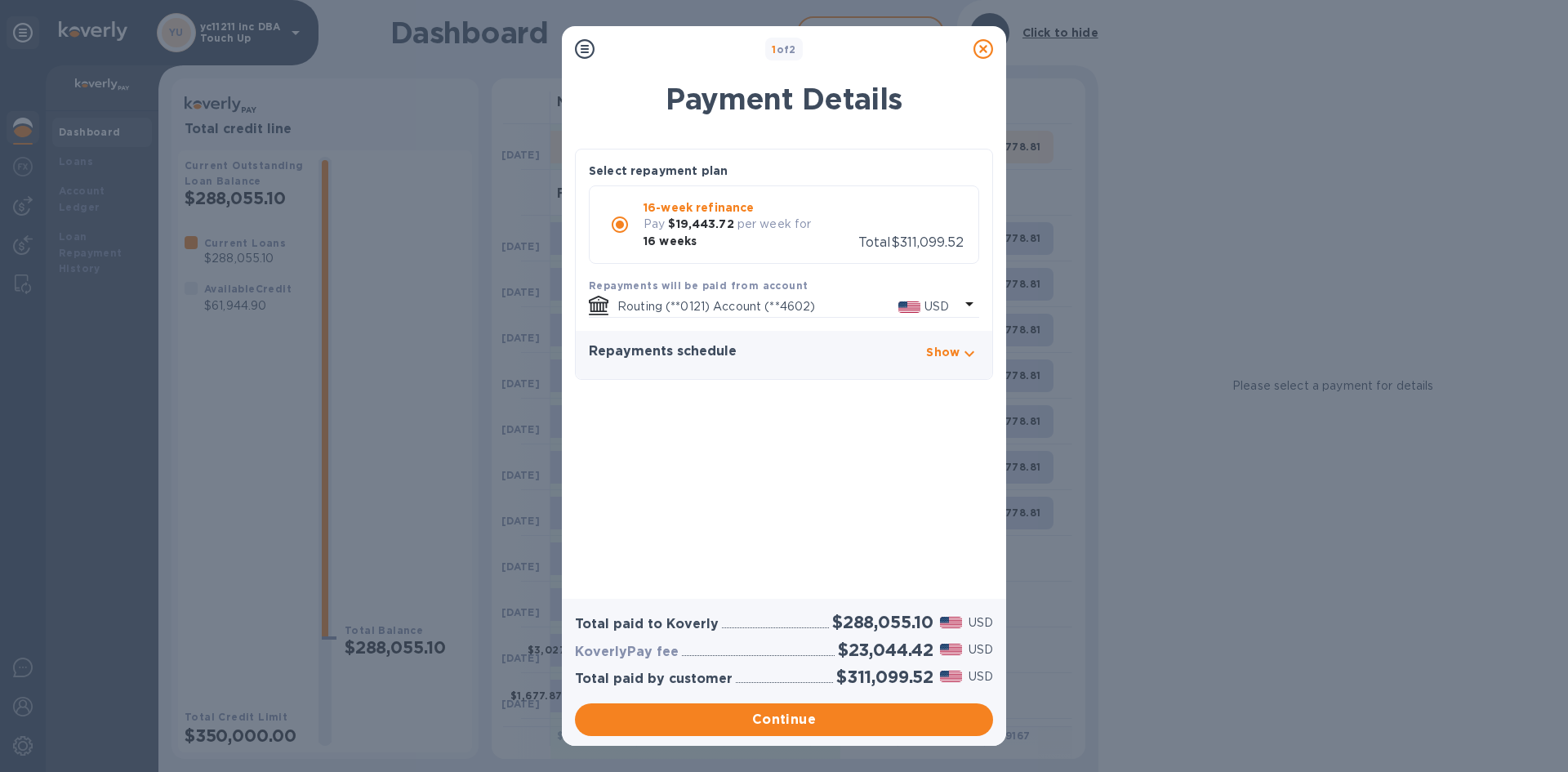
click at [422, 261] on div "1 of 2 Payment Details Select repayment plan 16-week refinance Pay $19,443.72 p…" at bounding box center [784, 386] width 1568 height 772
click at [976, 54] on icon at bounding box center [982, 49] width 20 height 20
